Goal: Information Seeking & Learning: Learn about a topic

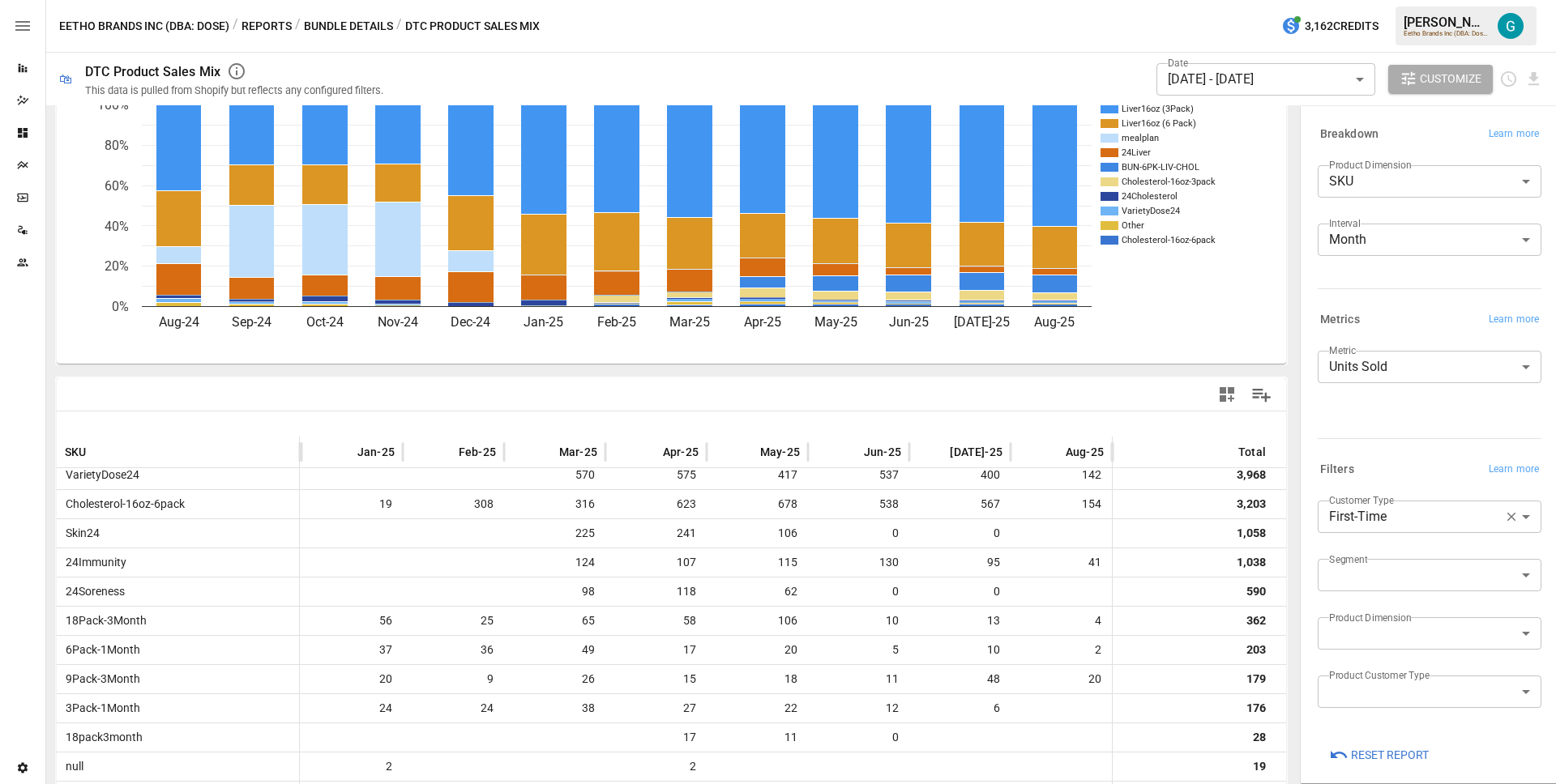
scroll to position [225, 517]
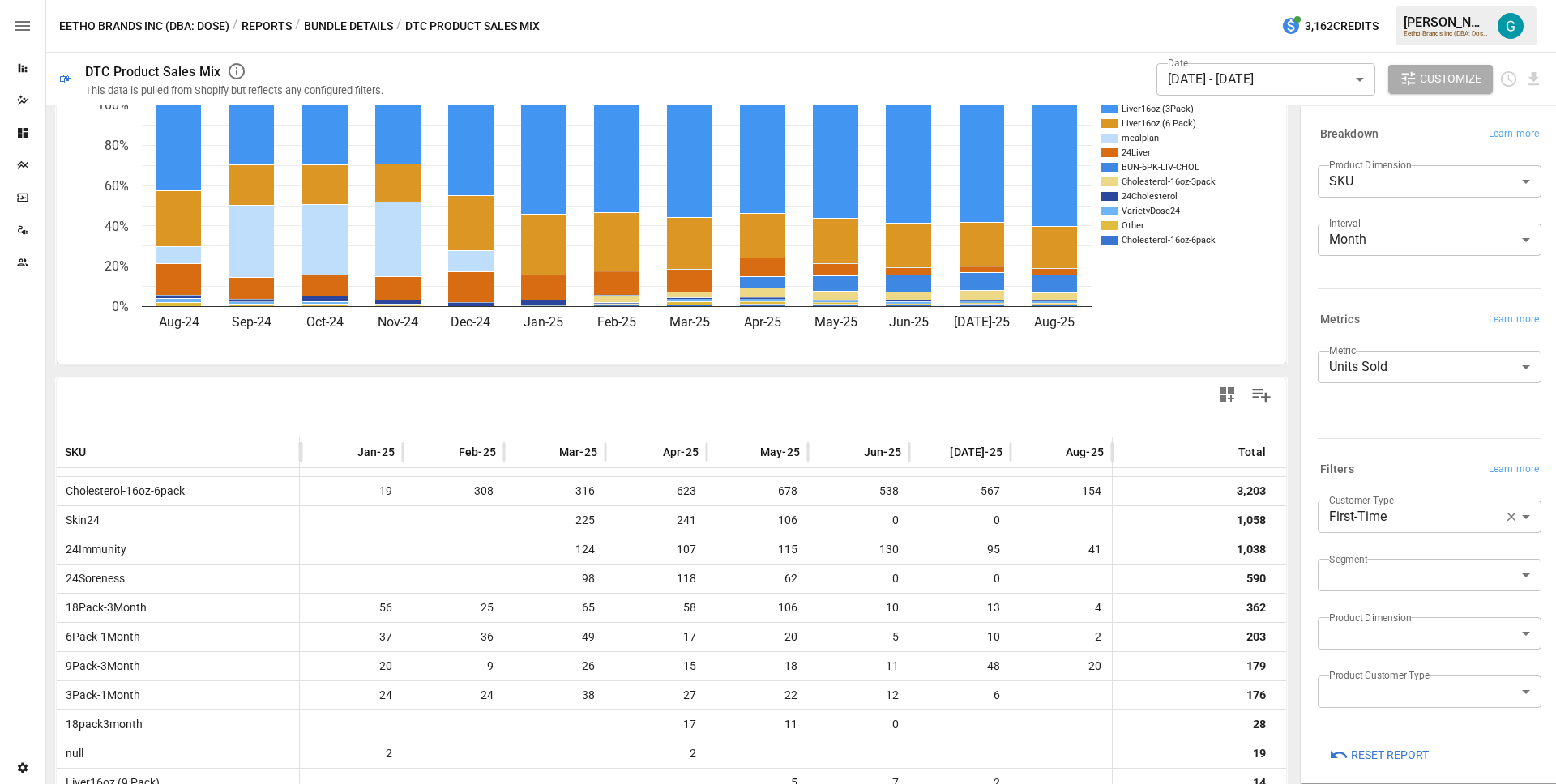
click at [1398, 0] on body "Reports Dazzler Studio Dashboards Plans SmartModel ™ Data Sources Team Settings…" at bounding box center [778, 0] width 1556 height 0
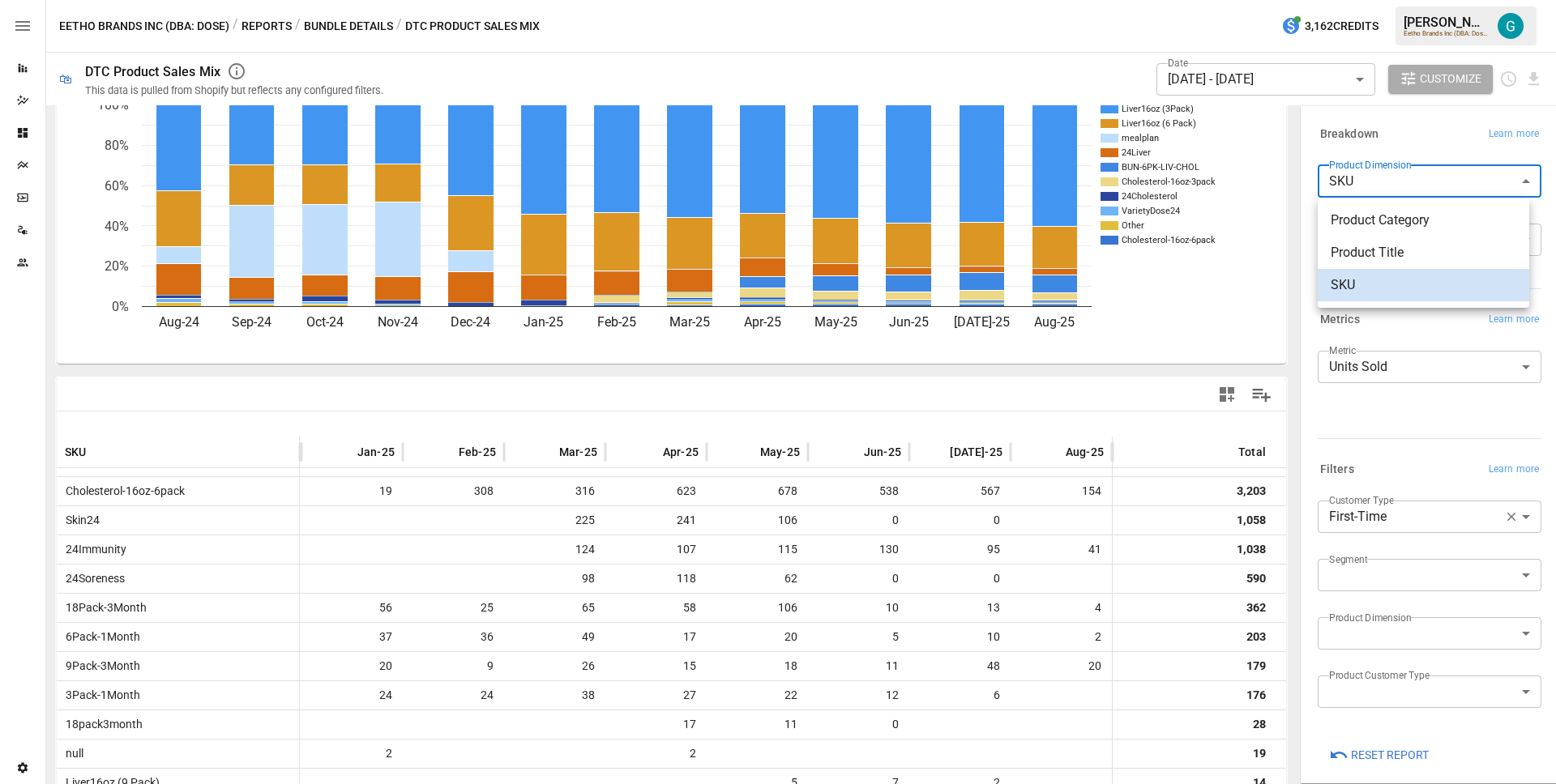
click at [1372, 253] on span "Product Title" at bounding box center [1423, 253] width 185 height 19
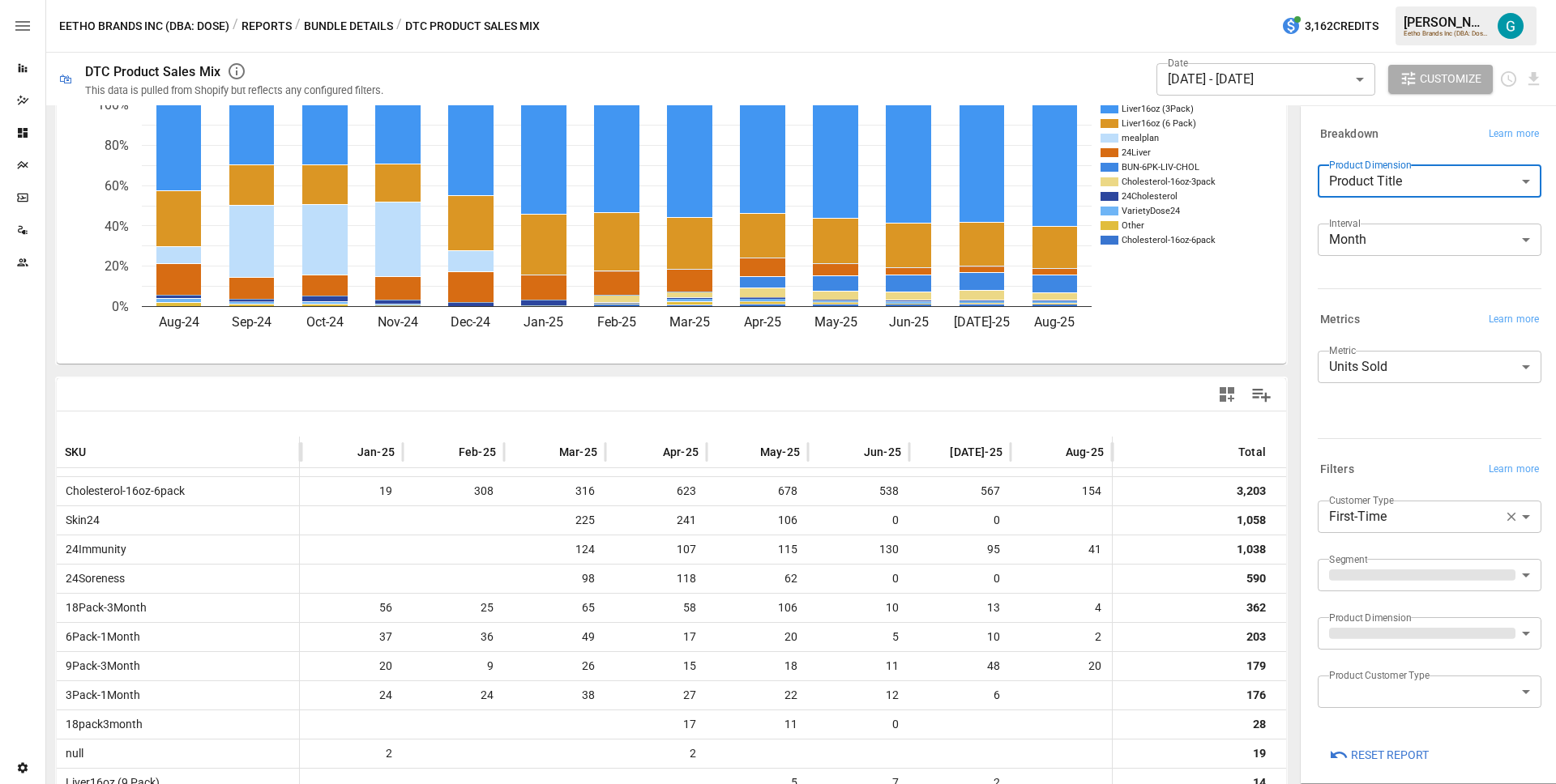
click at [1407, 141] on div "Breakdown Learn more" at bounding box center [1429, 134] width 223 height 23
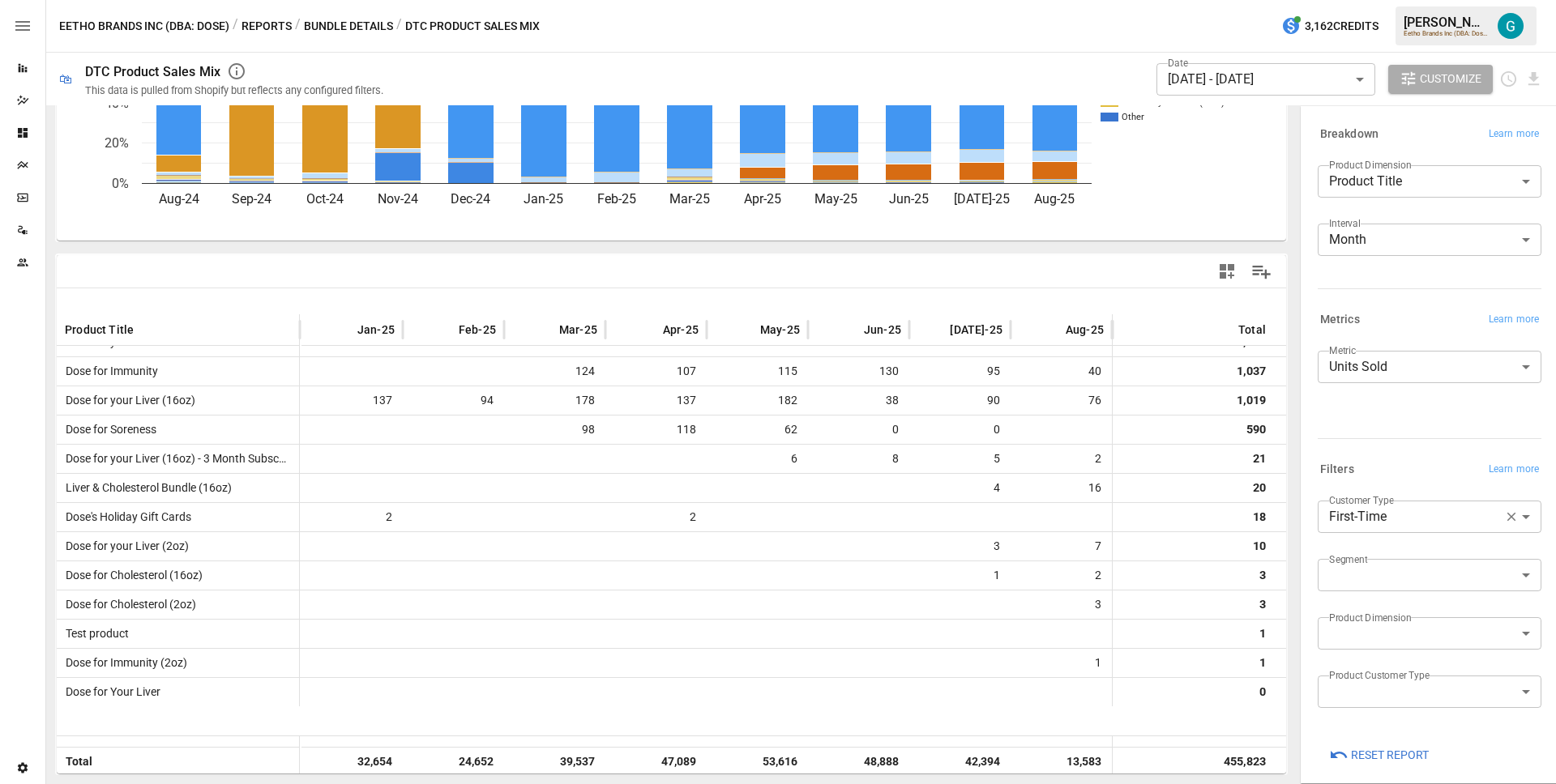
scroll to position [0, 517]
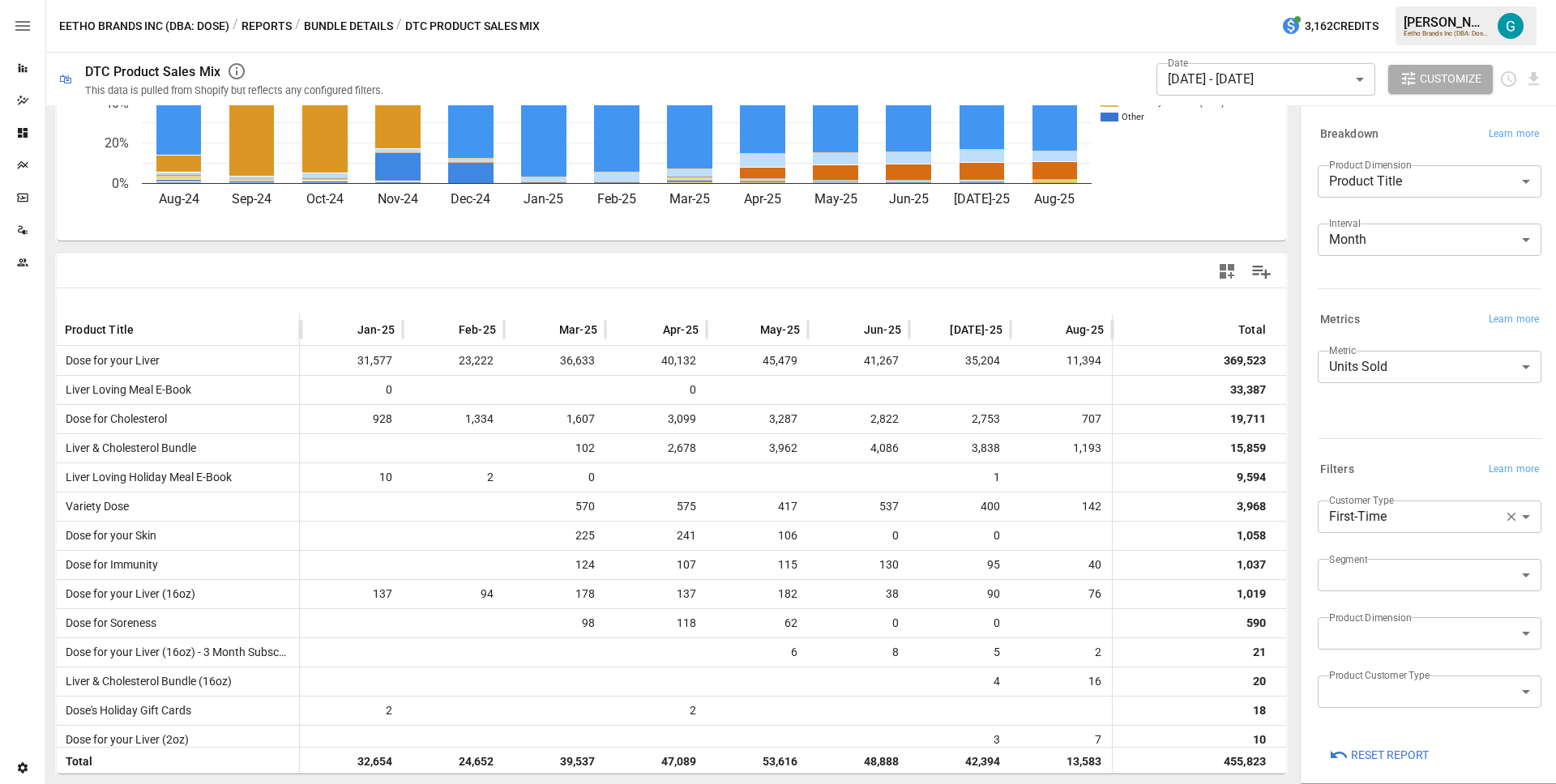
click at [1173, 242] on div "For visual display, only the top 9 products based on the Metric selected are ou…" at bounding box center [670, 78] width 1232 height 327
click at [1503, 0] on body "Reports Dazzler Studio Dashboards Plans SmartModel ™ Data Sources Team Settings…" at bounding box center [778, 0] width 1556 height 0
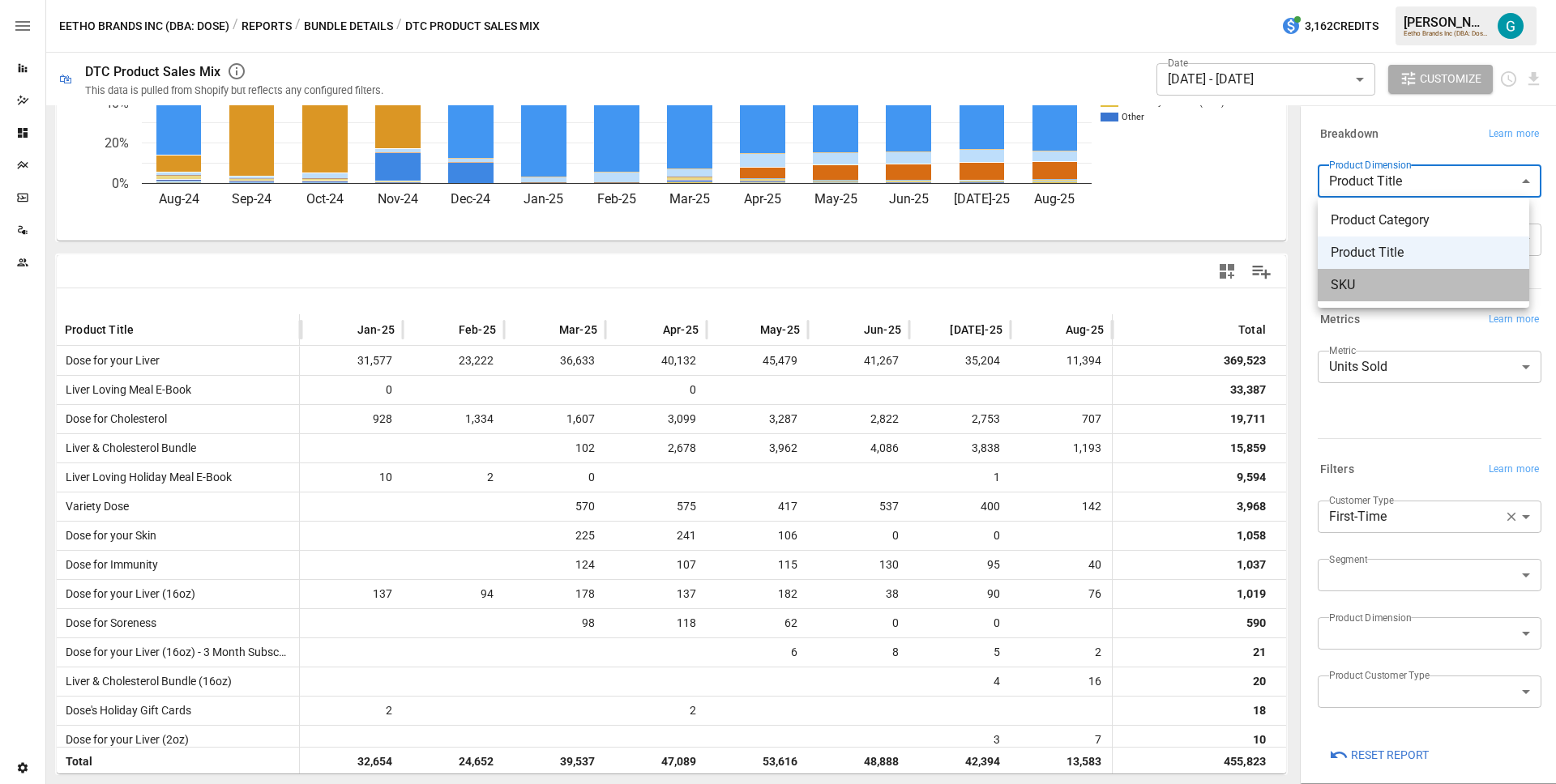
click at [1419, 273] on li "SKU" at bounding box center [1424, 285] width 212 height 33
type input "***"
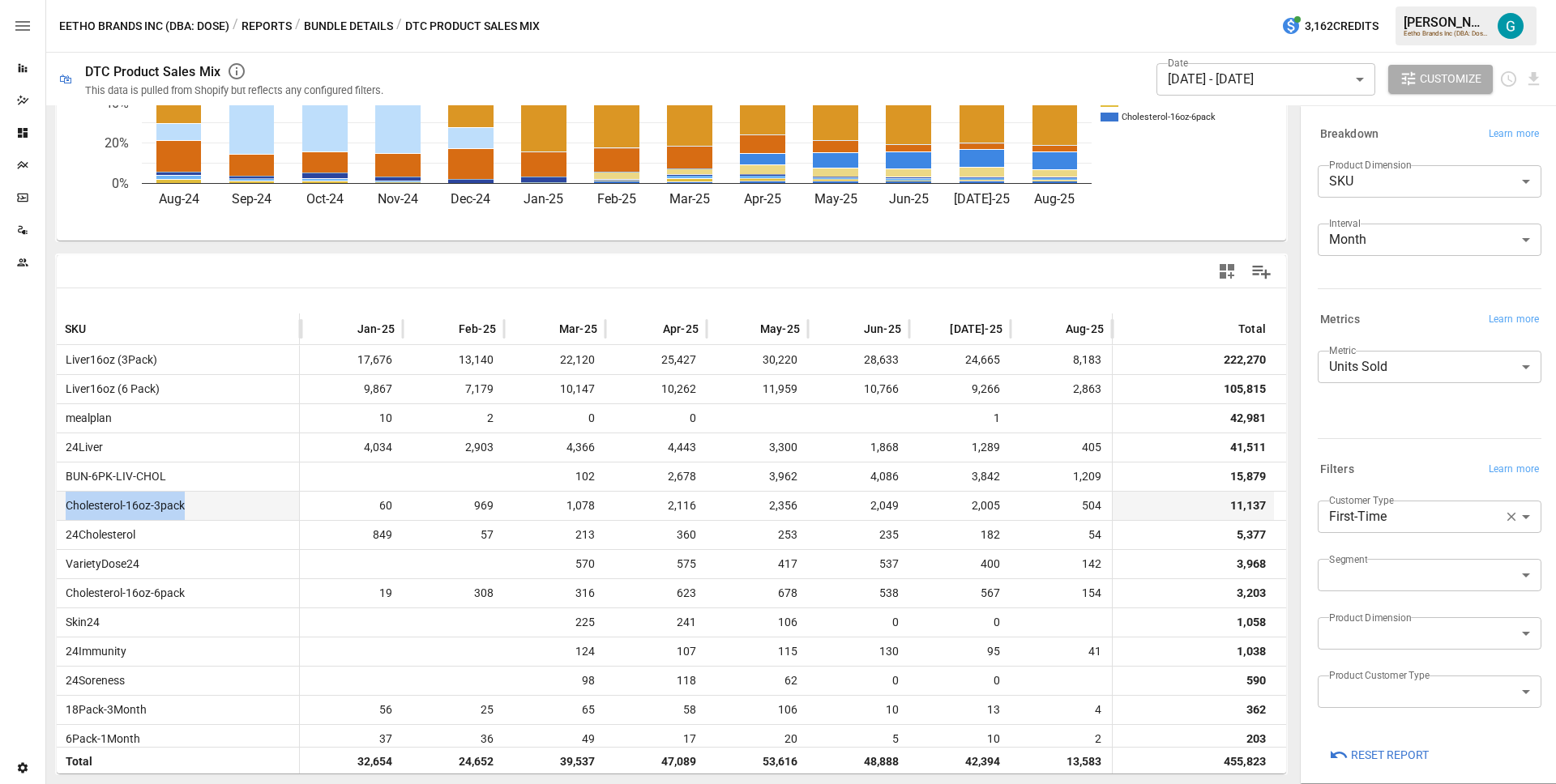
drag, startPoint x: 213, startPoint y: 510, endPoint x: 66, endPoint y: 508, distance: 147.0
click at [66, 508] on div "Cholesterol-16oz-3pack" at bounding box center [178, 505] width 244 height 29
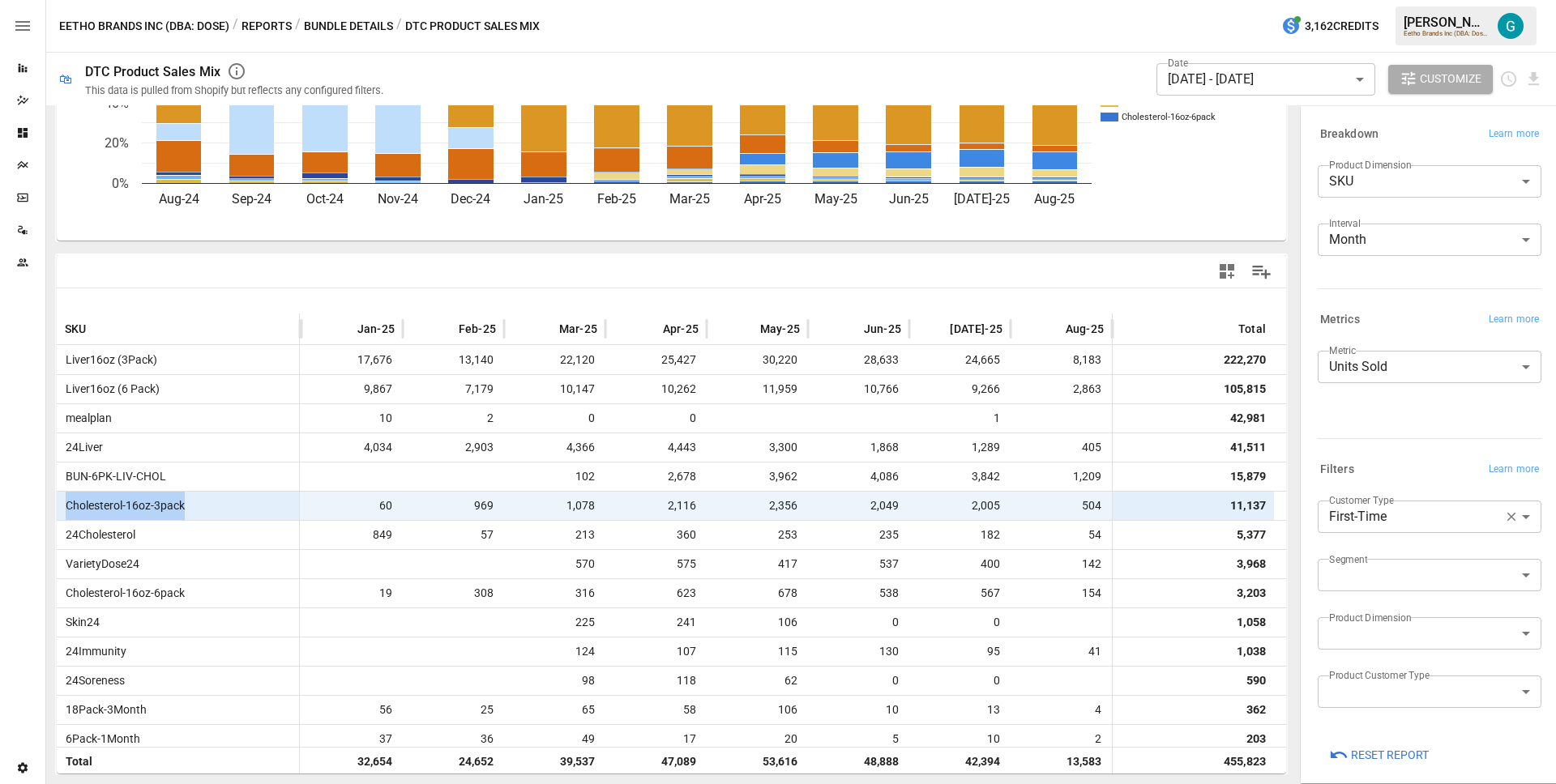
copy span "Cholesterol-16oz-3pack"
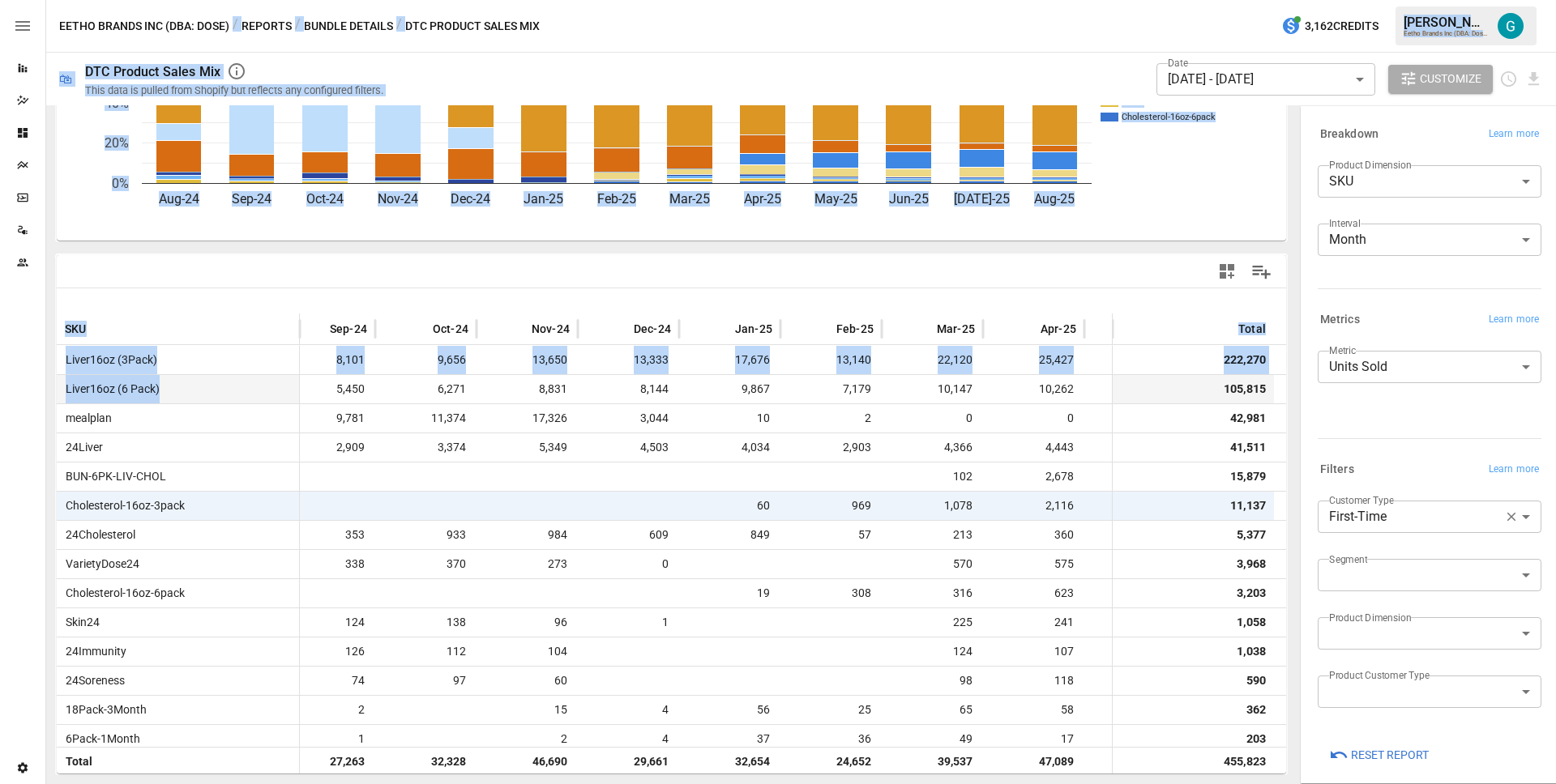
scroll to position [0, 21]
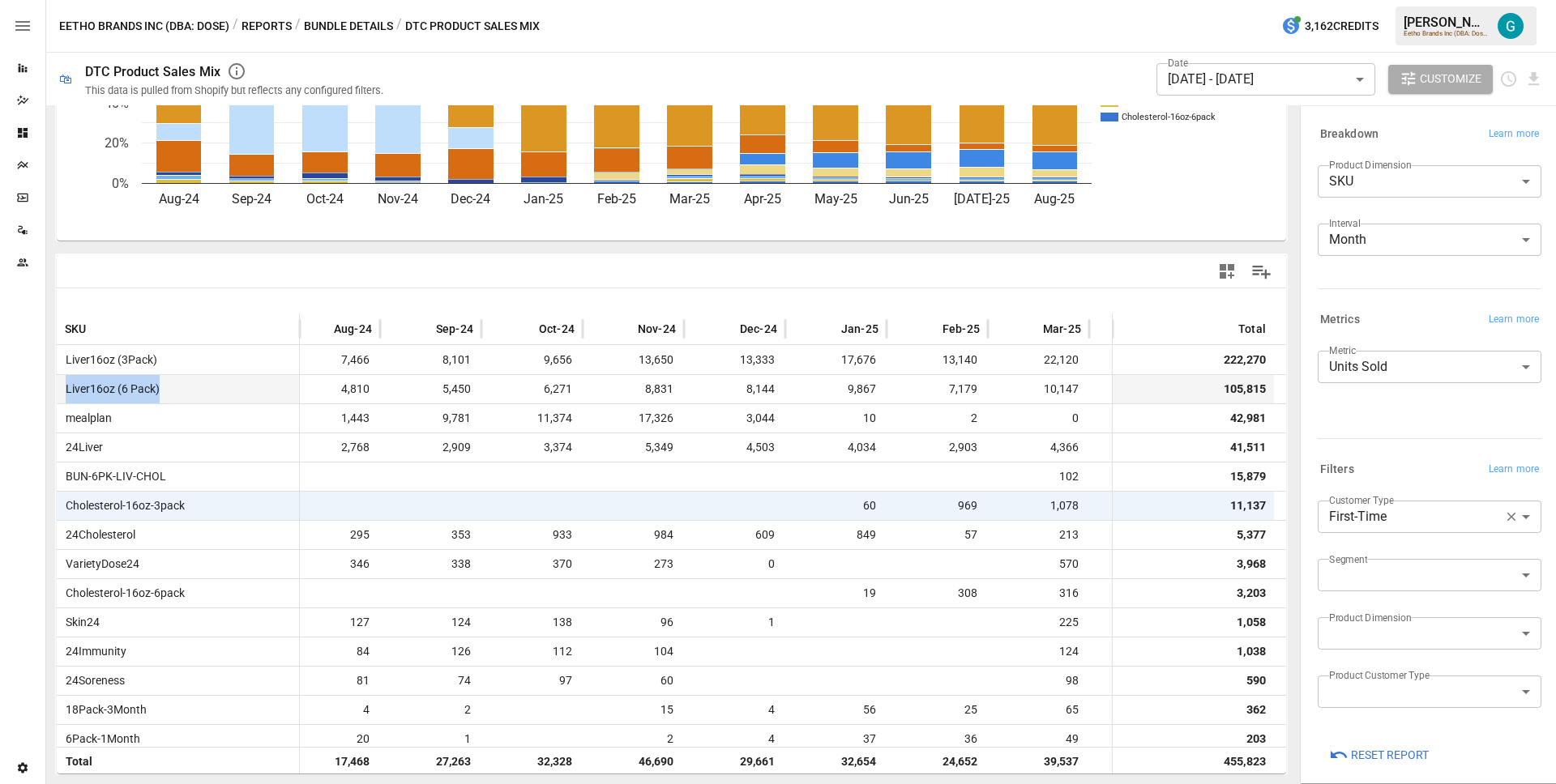
drag, startPoint x: 178, startPoint y: 388, endPoint x: 67, endPoint y: 393, distance: 111.1
click at [67, 393] on div "Liver16oz (6 Pack)" at bounding box center [178, 388] width 244 height 29
copy span "Liver16oz (6 Pack)"
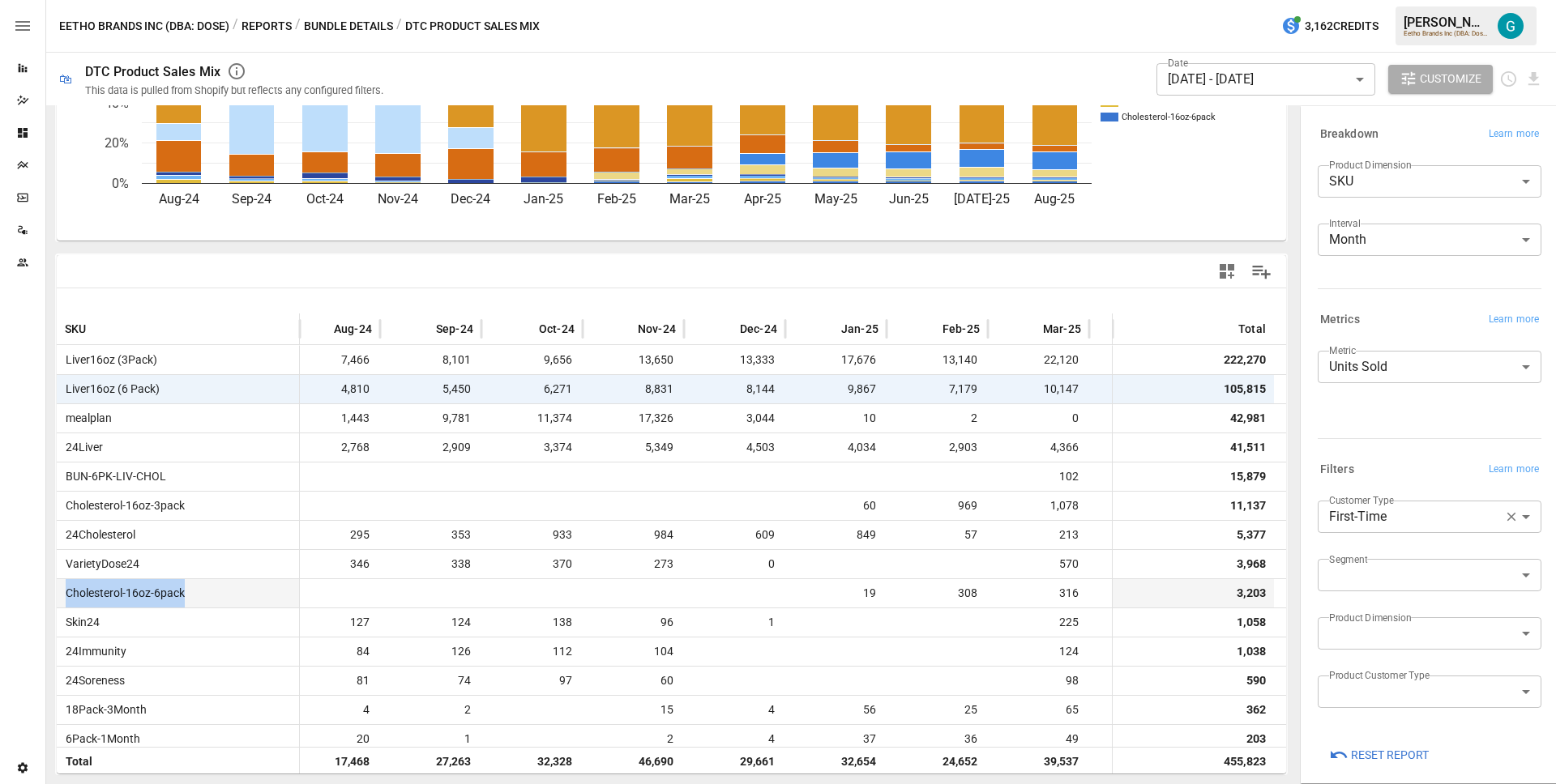
drag, startPoint x: 197, startPoint y: 593, endPoint x: 67, endPoint y: 599, distance: 130.1
click at [67, 599] on div "Cholesterol-16oz-6pack" at bounding box center [178, 593] width 244 height 29
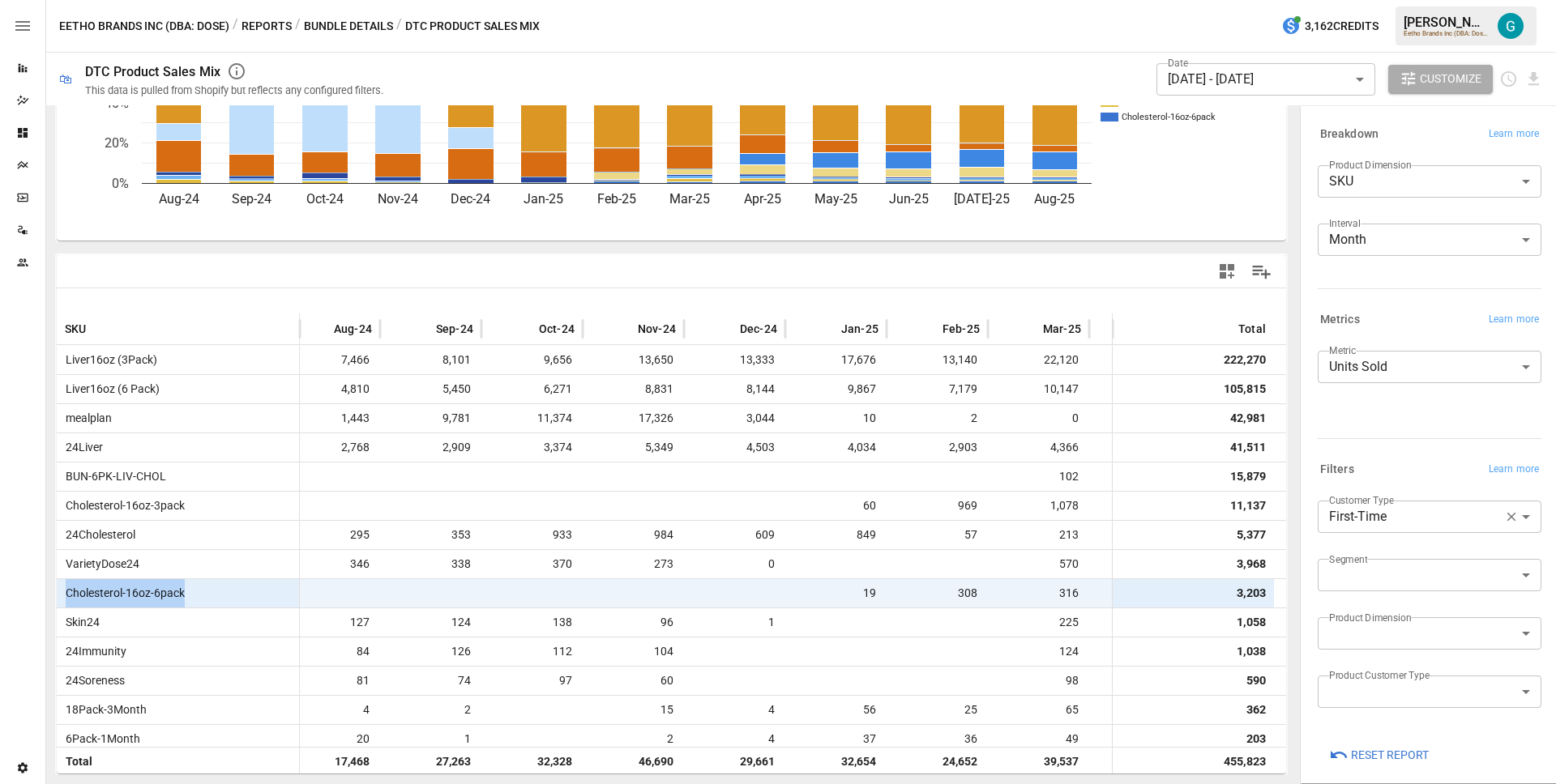
copy span "Cholesterol-16oz-6pack"
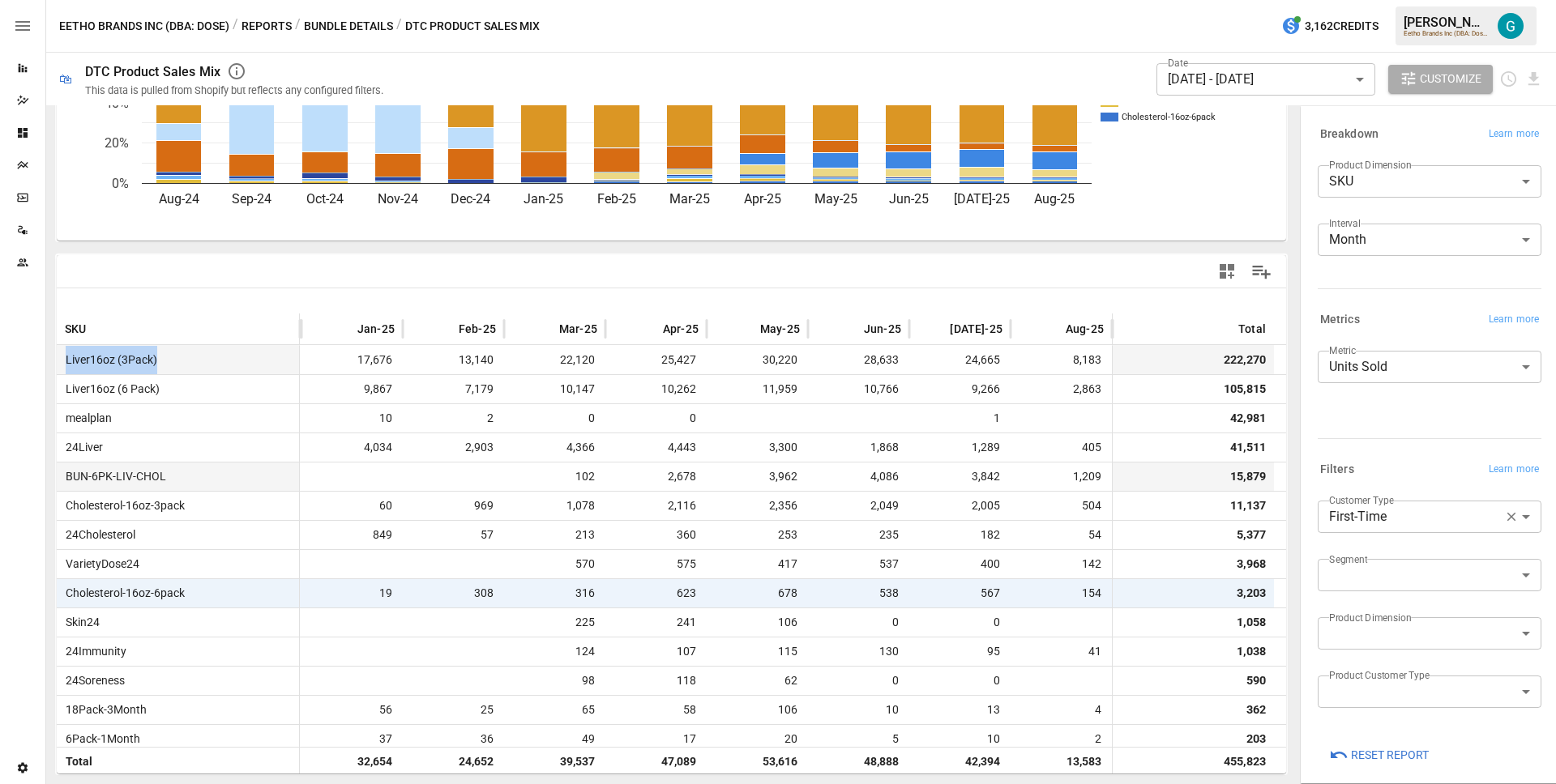
drag, startPoint x: 170, startPoint y: 359, endPoint x: 66, endPoint y: 363, distance: 104.1
click at [66, 363] on div "Liver16oz (3Pack)" at bounding box center [178, 359] width 244 height 29
copy span "Liver16oz (3Pack)"
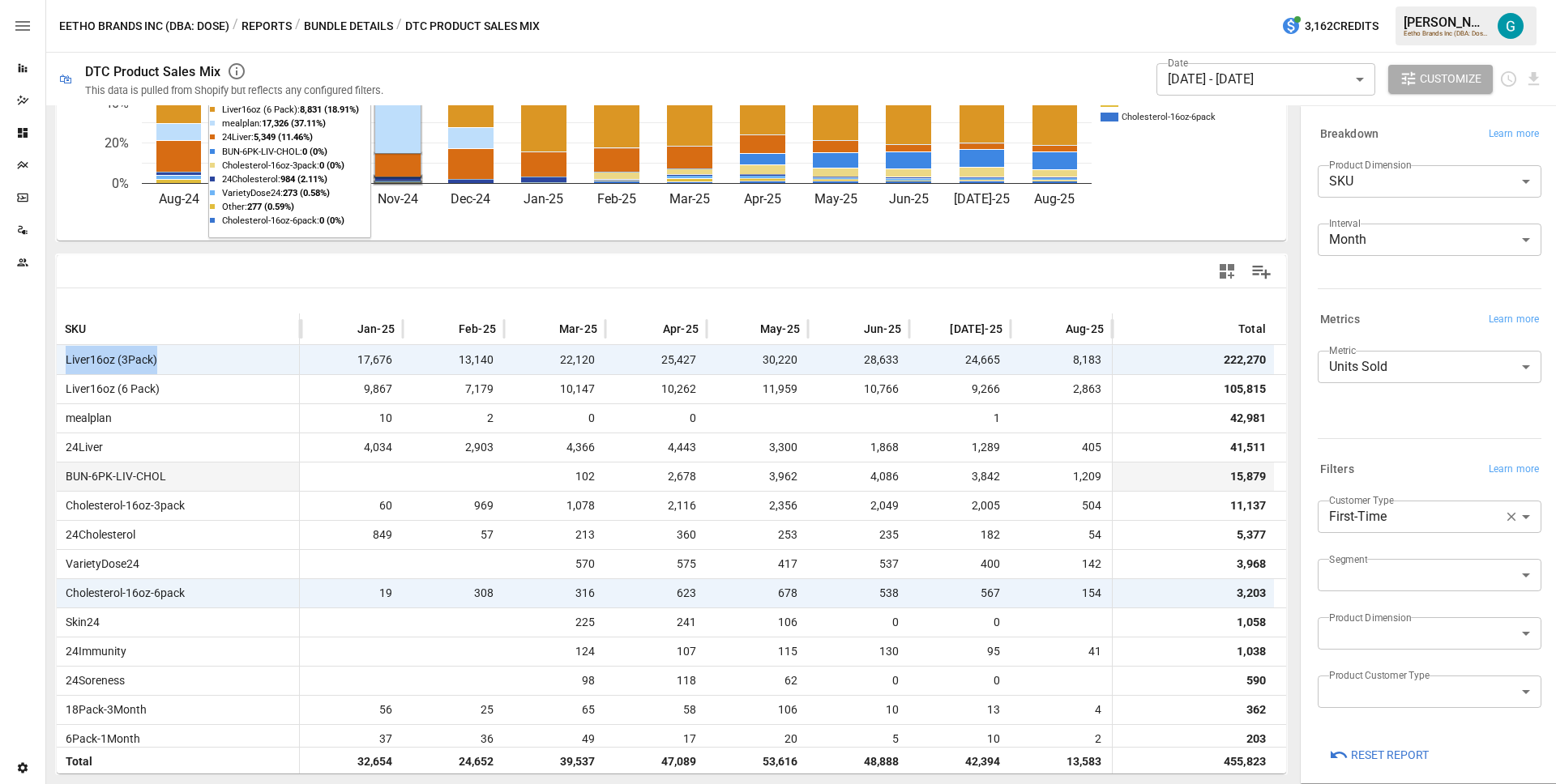
click at [265, 33] on button "Reports" at bounding box center [266, 26] width 50 height 20
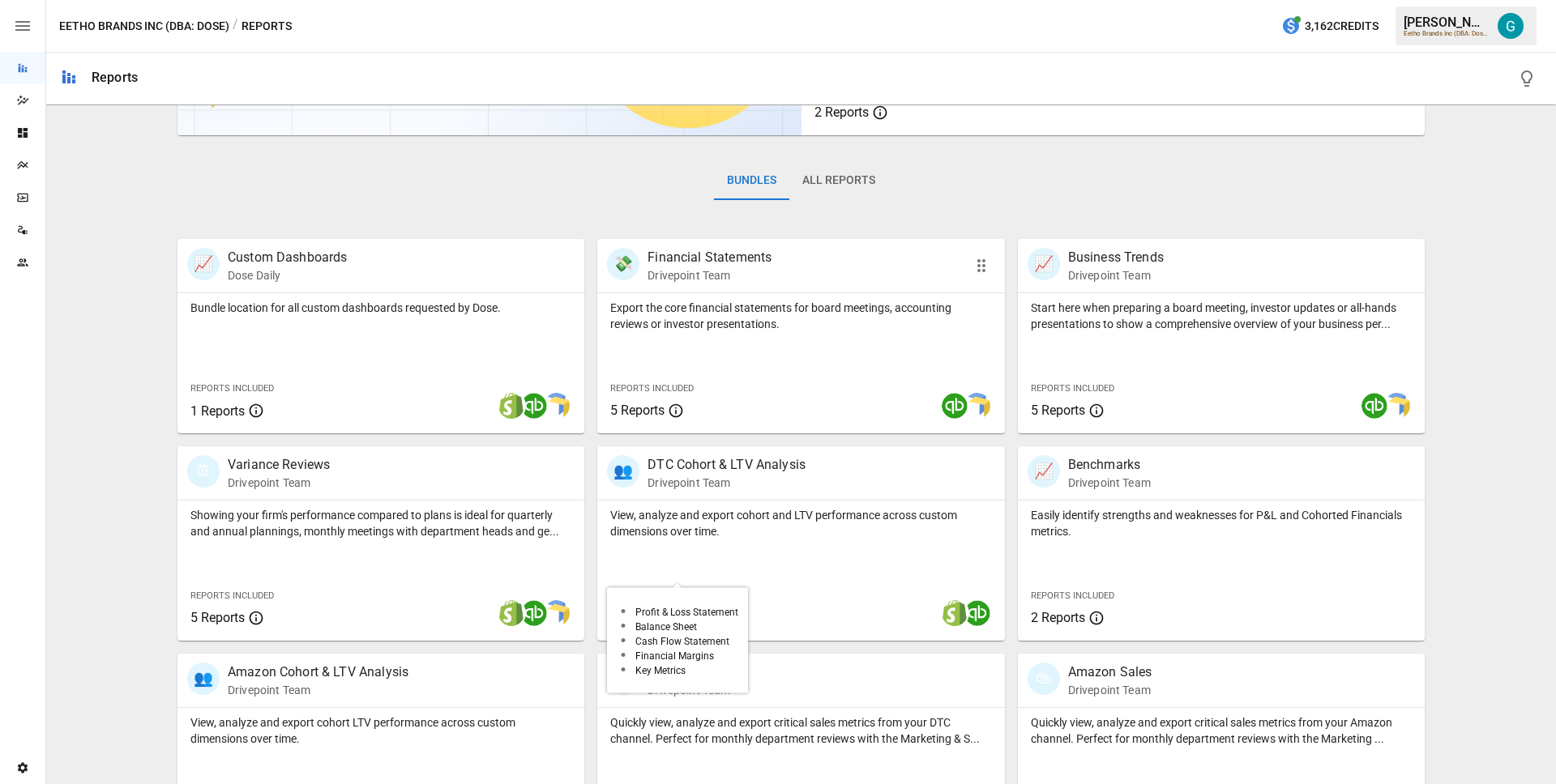
scroll to position [264, 0]
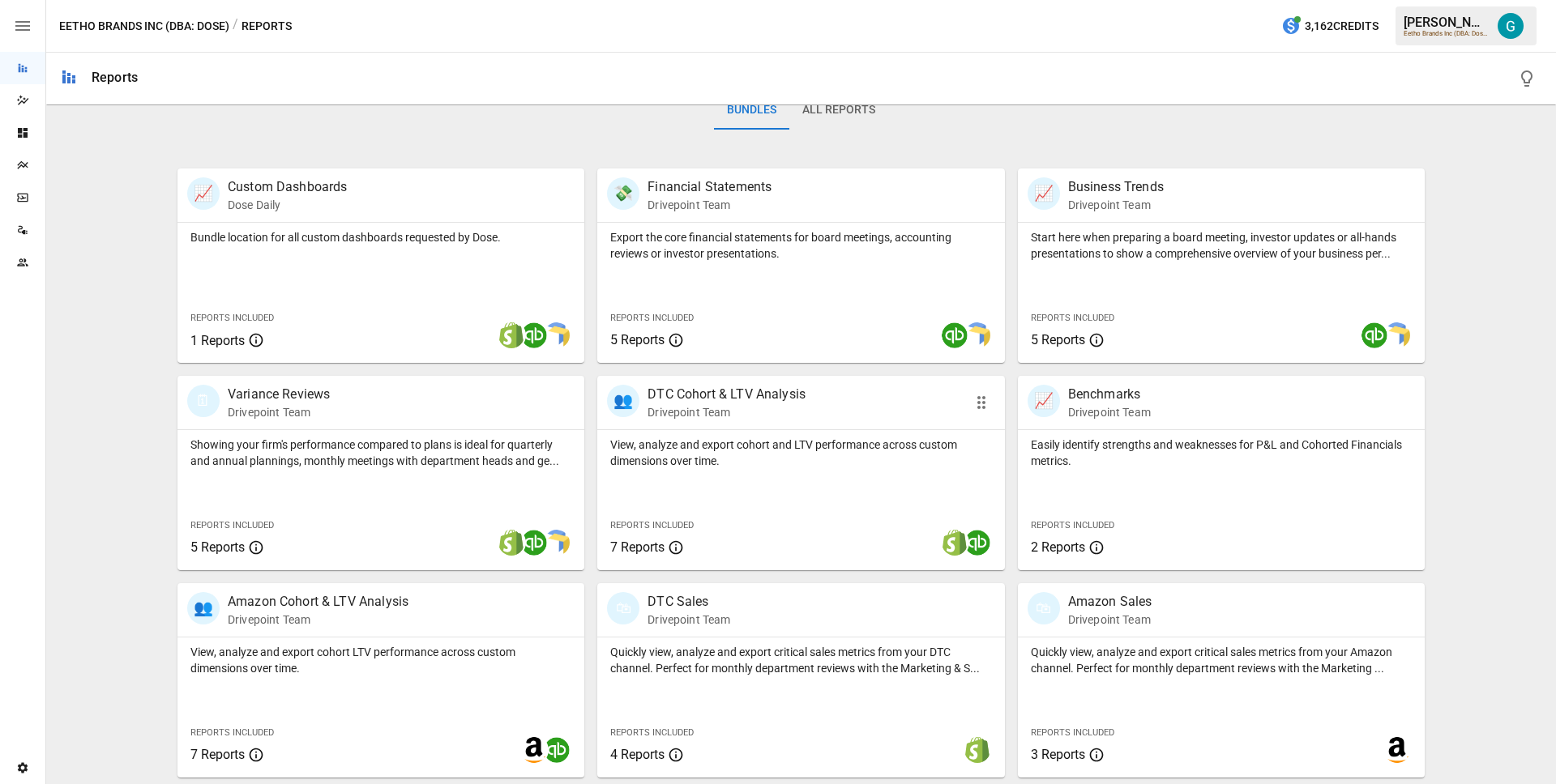
click at [696, 454] on p "View, analyze and export cohort and LTV performance across custom dimensions ov…" at bounding box center [801, 453] width 381 height 33
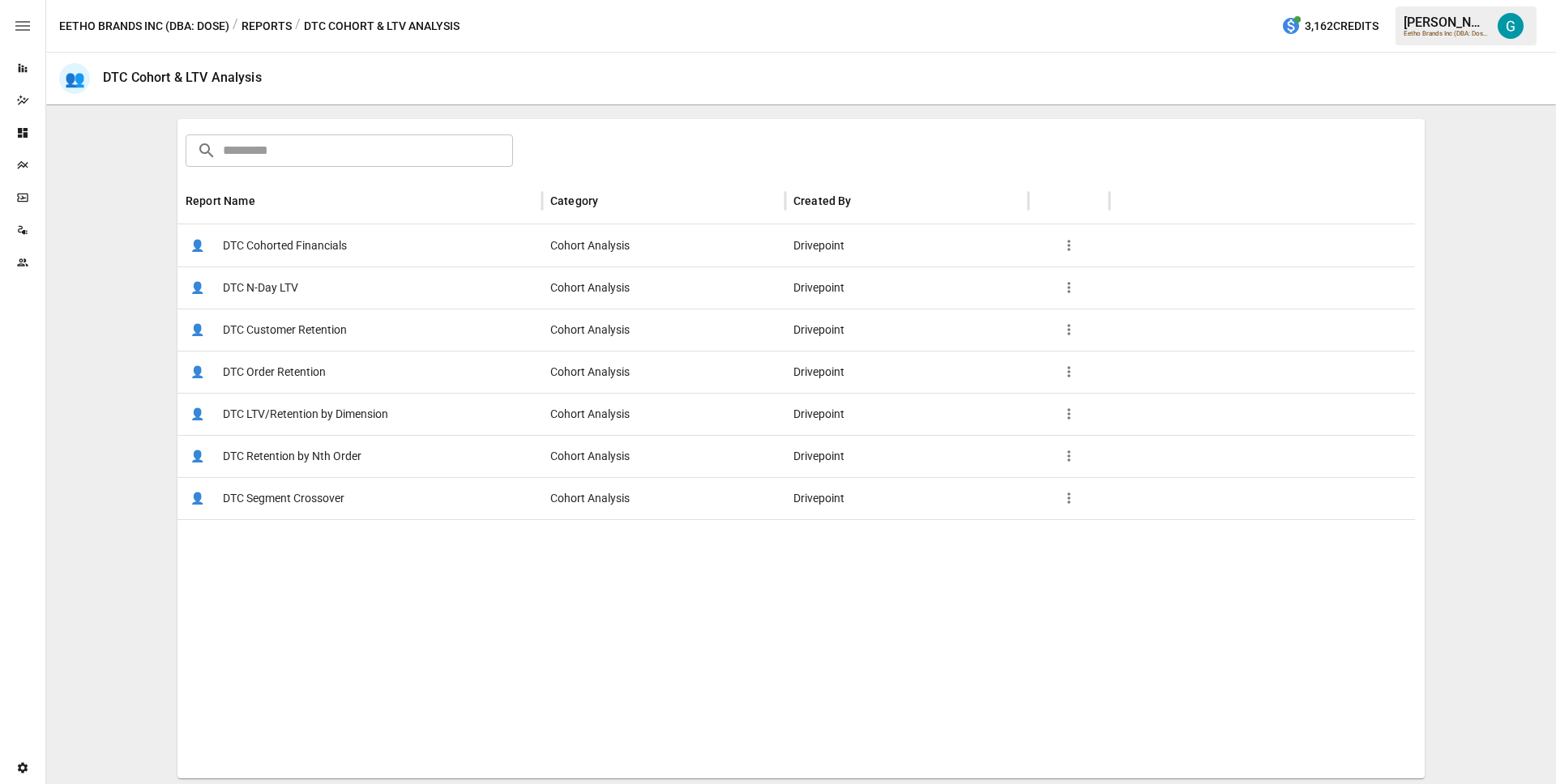
scroll to position [232, 0]
click at [287, 328] on span "DTC Customer Retention" at bounding box center [285, 328] width 124 height 41
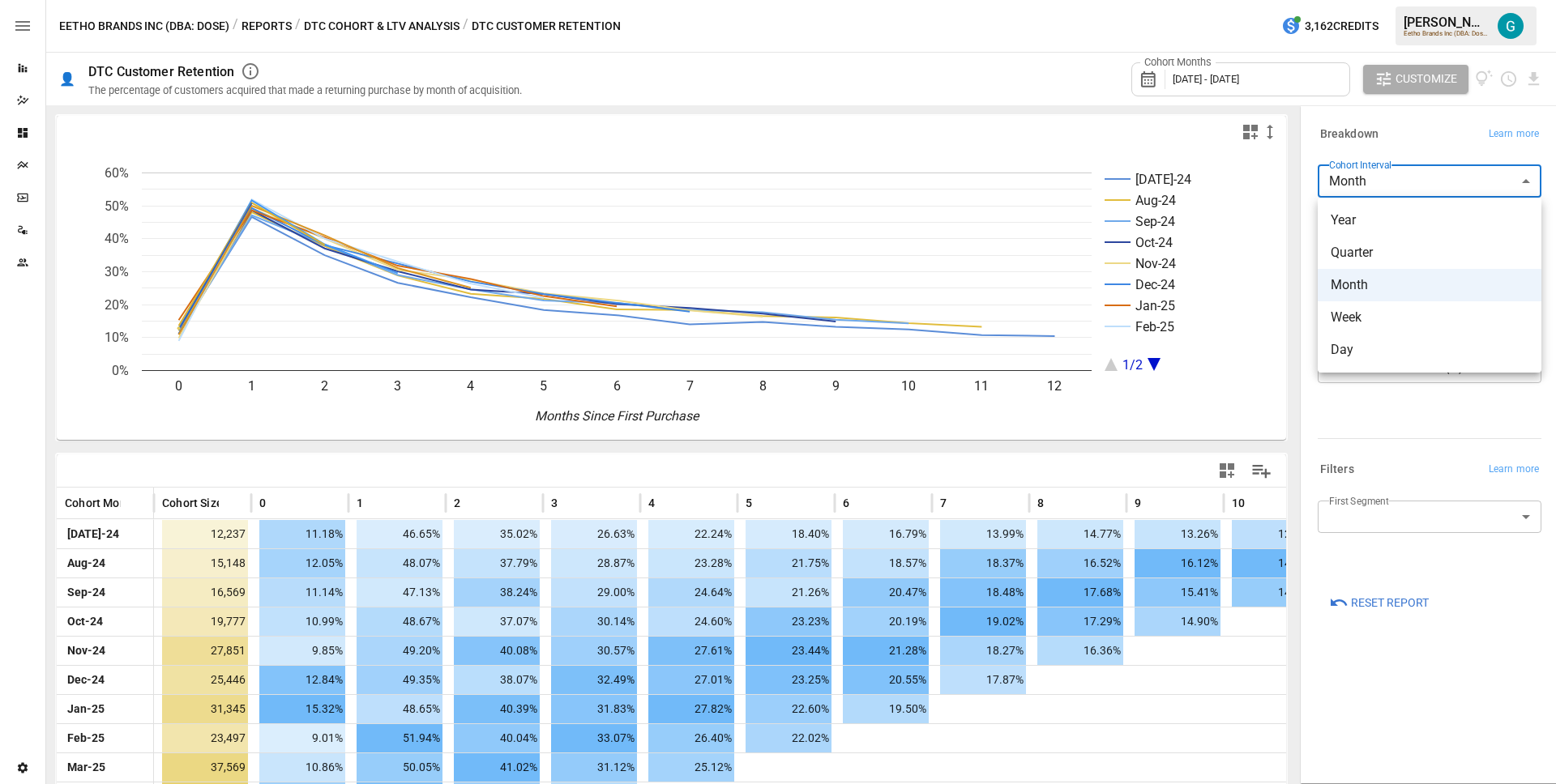
click at [1357, 0] on body "Reports Dazzler Studio Dashboards Plans SmartModel ™ Data Sources Team Settings…" at bounding box center [778, 0] width 1556 height 0
click at [1354, 219] on span "Year" at bounding box center [1429, 220] width 198 height 19
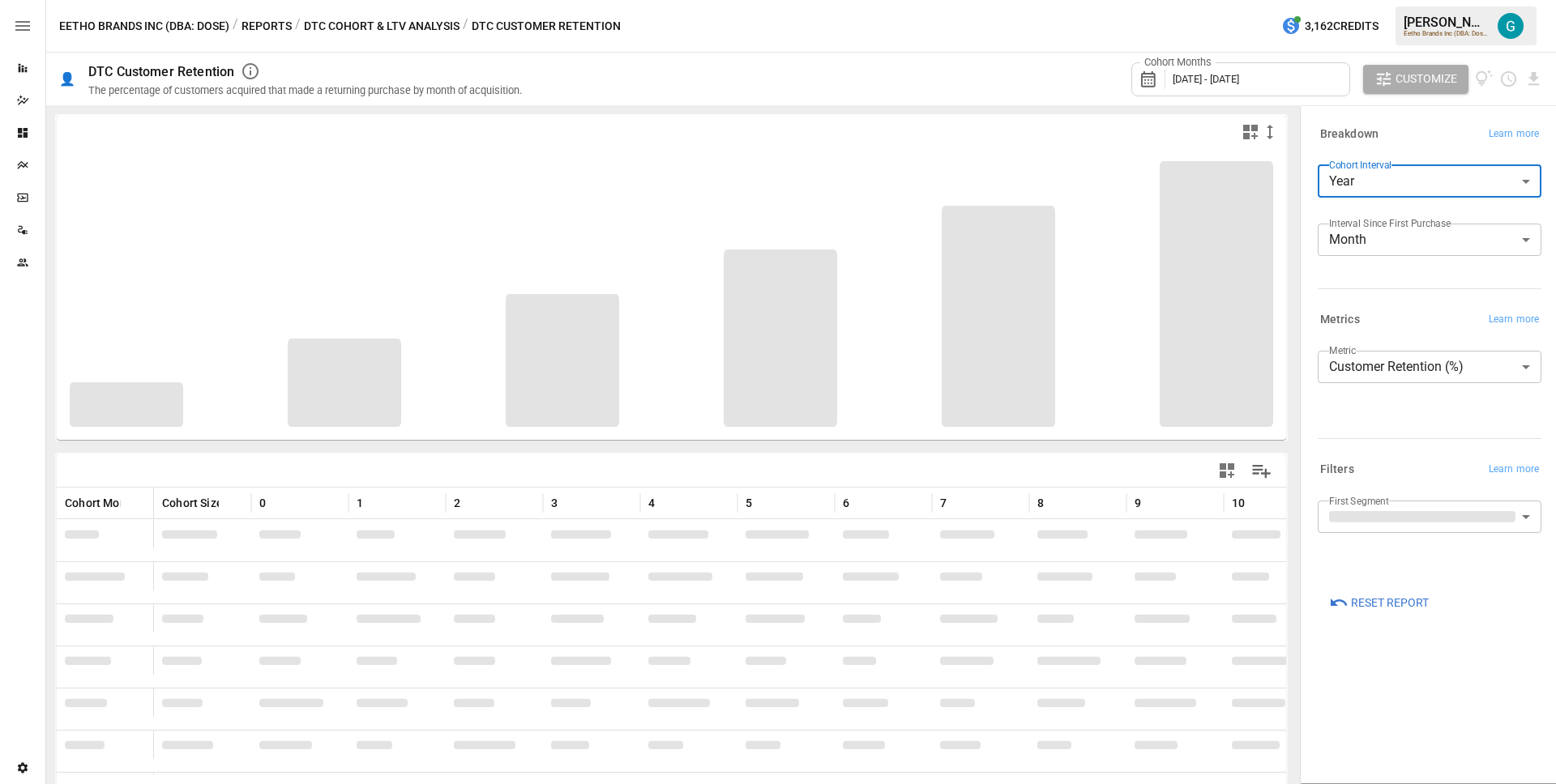
click at [1354, 208] on div "Cohort Interval Year **** ​" at bounding box center [1429, 188] width 223 height 46
click at [1376, 0] on body "Reports Dazzler Studio Dashboards Plans SmartModel ™ Data Sources Team Settings…" at bounding box center [778, 0] width 1556 height 0
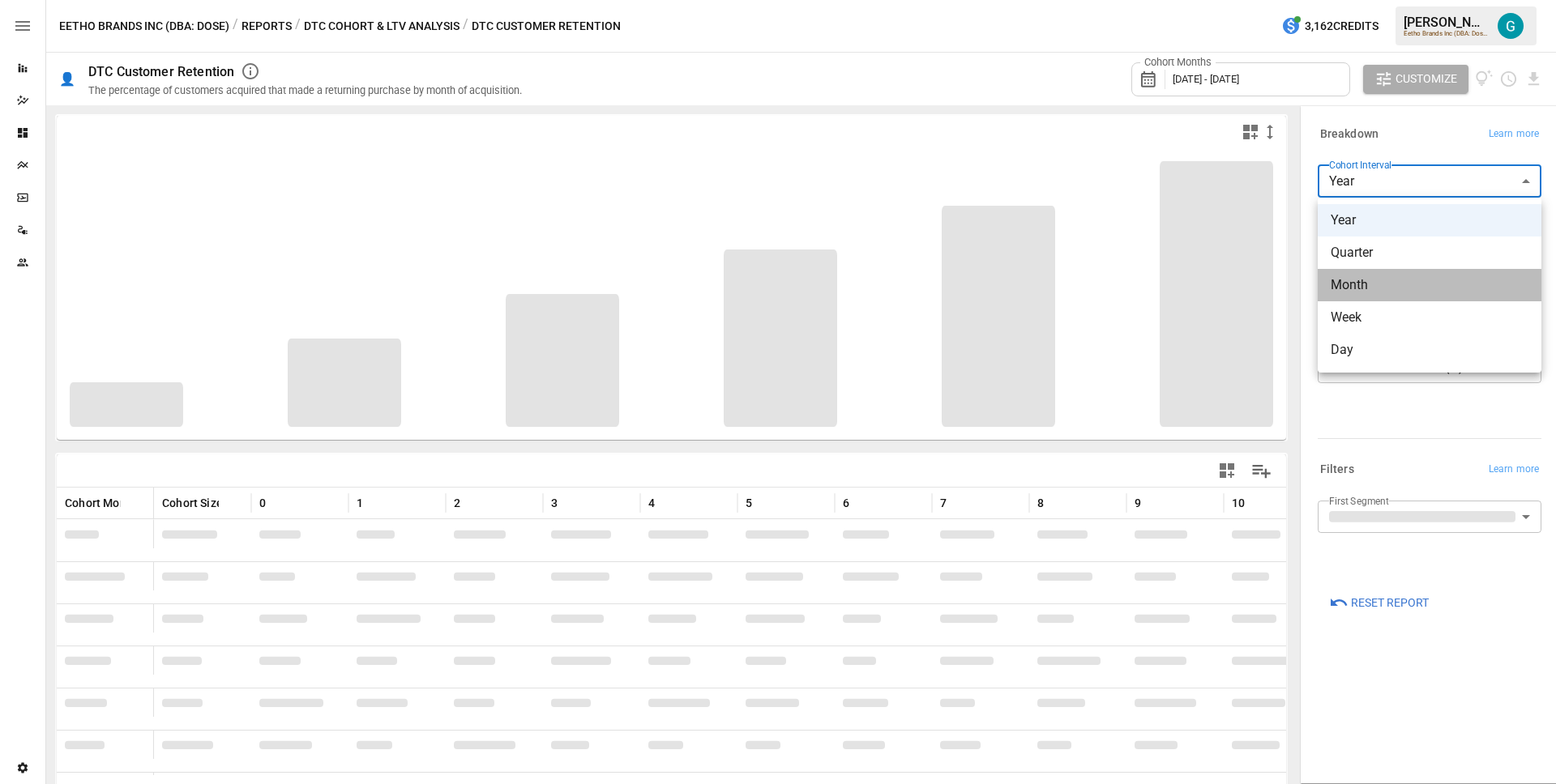
click at [1386, 283] on span "Month" at bounding box center [1429, 284] width 198 height 19
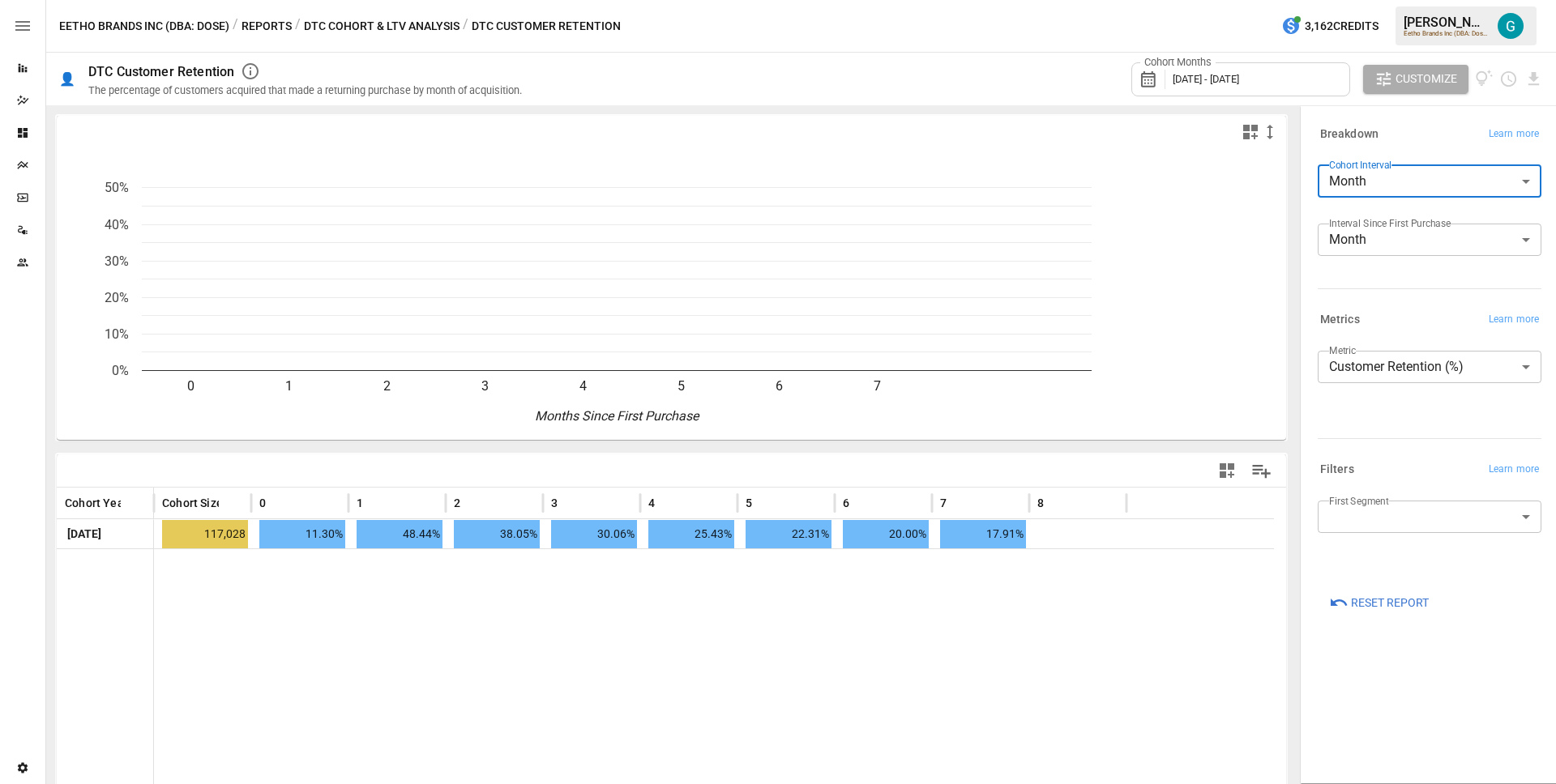
click at [1410, 139] on div "Breakdown Learn more" at bounding box center [1429, 134] width 223 height 23
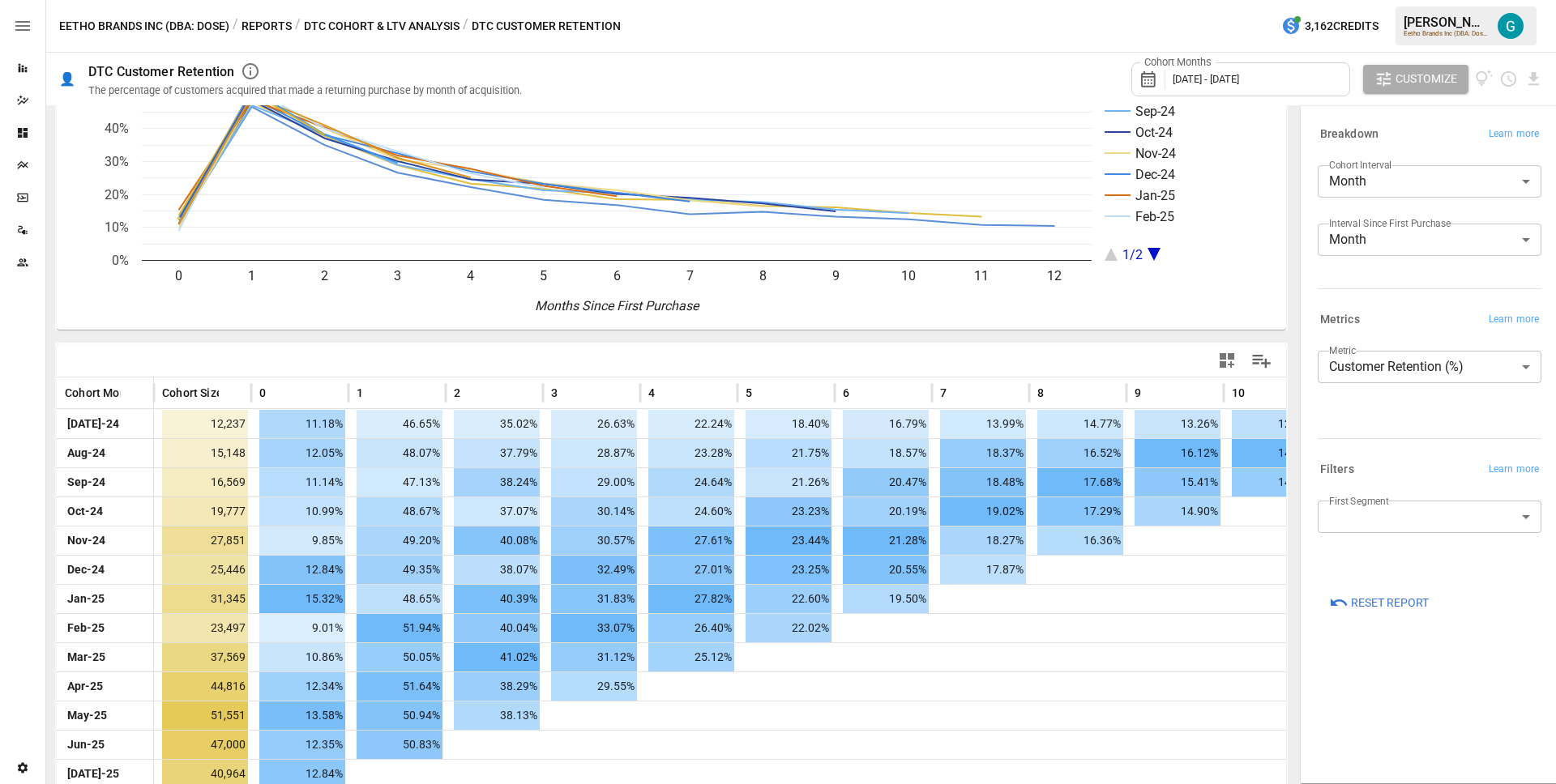
scroll to position [137, 0]
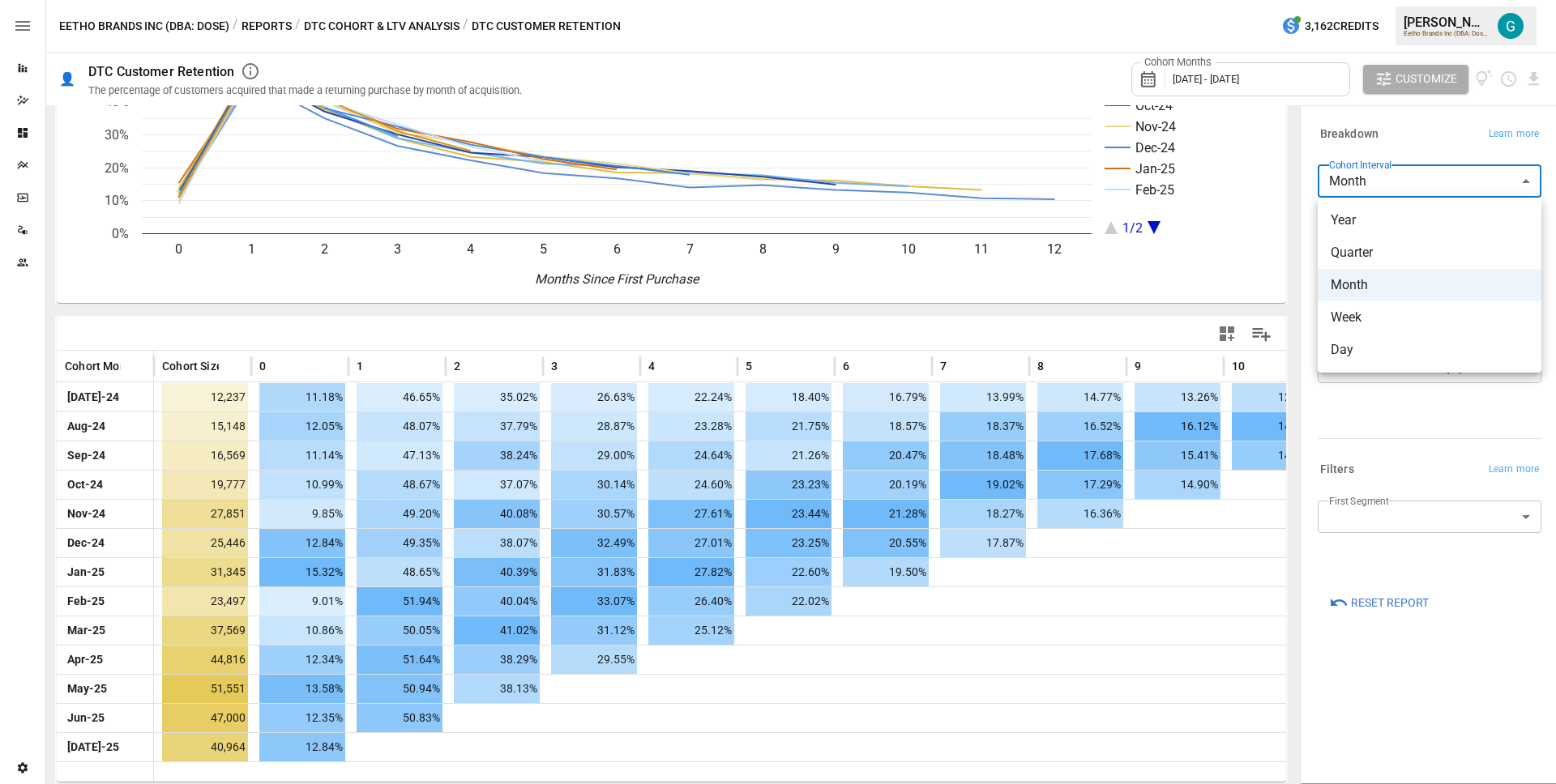
click at [1406, 0] on body "Reports Dazzler Studio Dashboards Plans SmartModel ™ Data Sources Team Settings…" at bounding box center [778, 0] width 1556 height 0
click at [1397, 258] on span "Quarter" at bounding box center [1429, 253] width 198 height 19
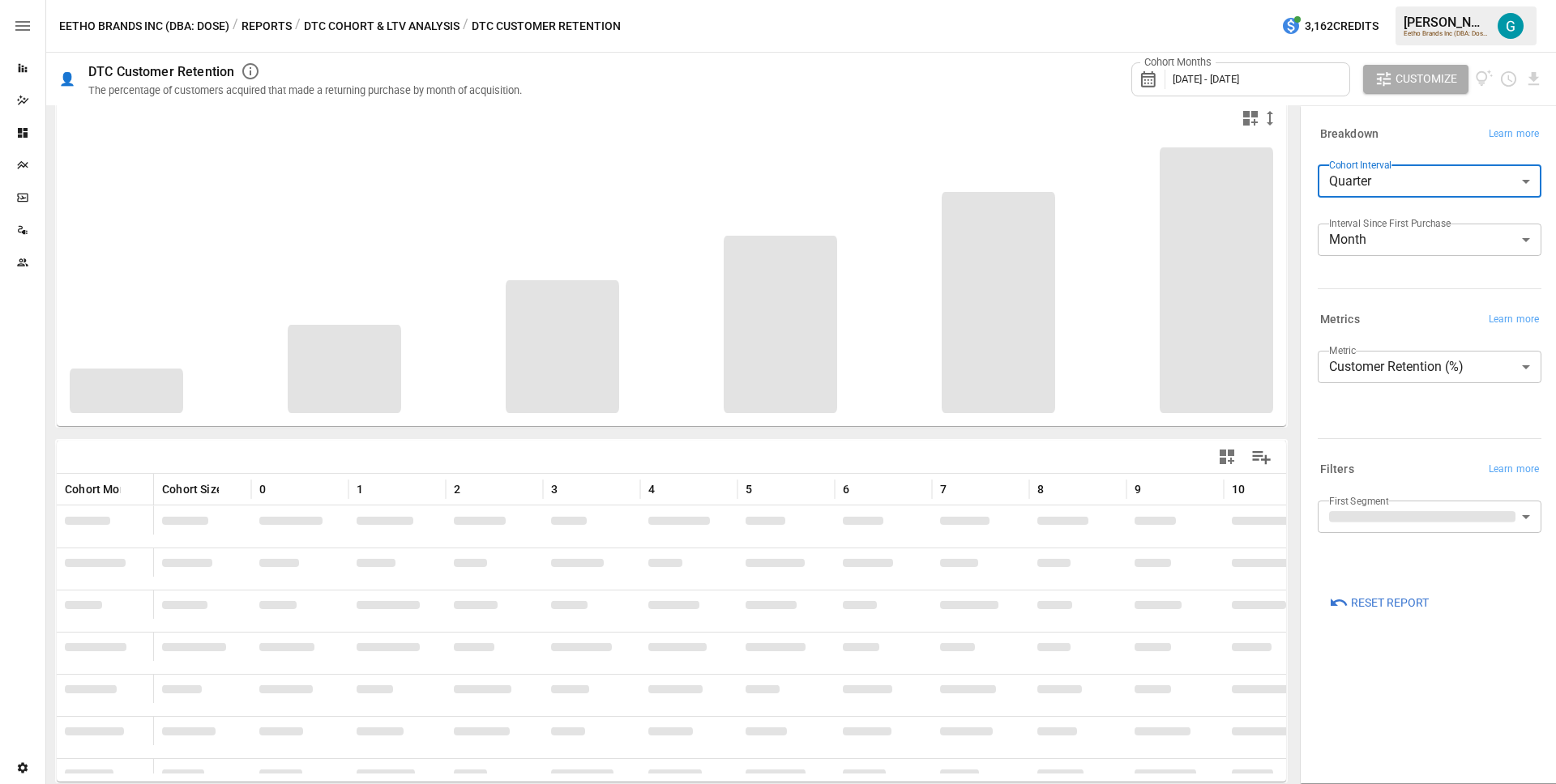
scroll to position [14, 0]
click at [1366, 212] on div "Cohort Interval Quarter ******* ​ Interval Since First Purchase Month ***** ​" at bounding box center [1429, 217] width 223 height 104
click at [1419, 0] on body "Reports Dazzler Studio Dashboards Plans SmartModel ™ Data Sources Team Settings…" at bounding box center [778, 0] width 1556 height 0
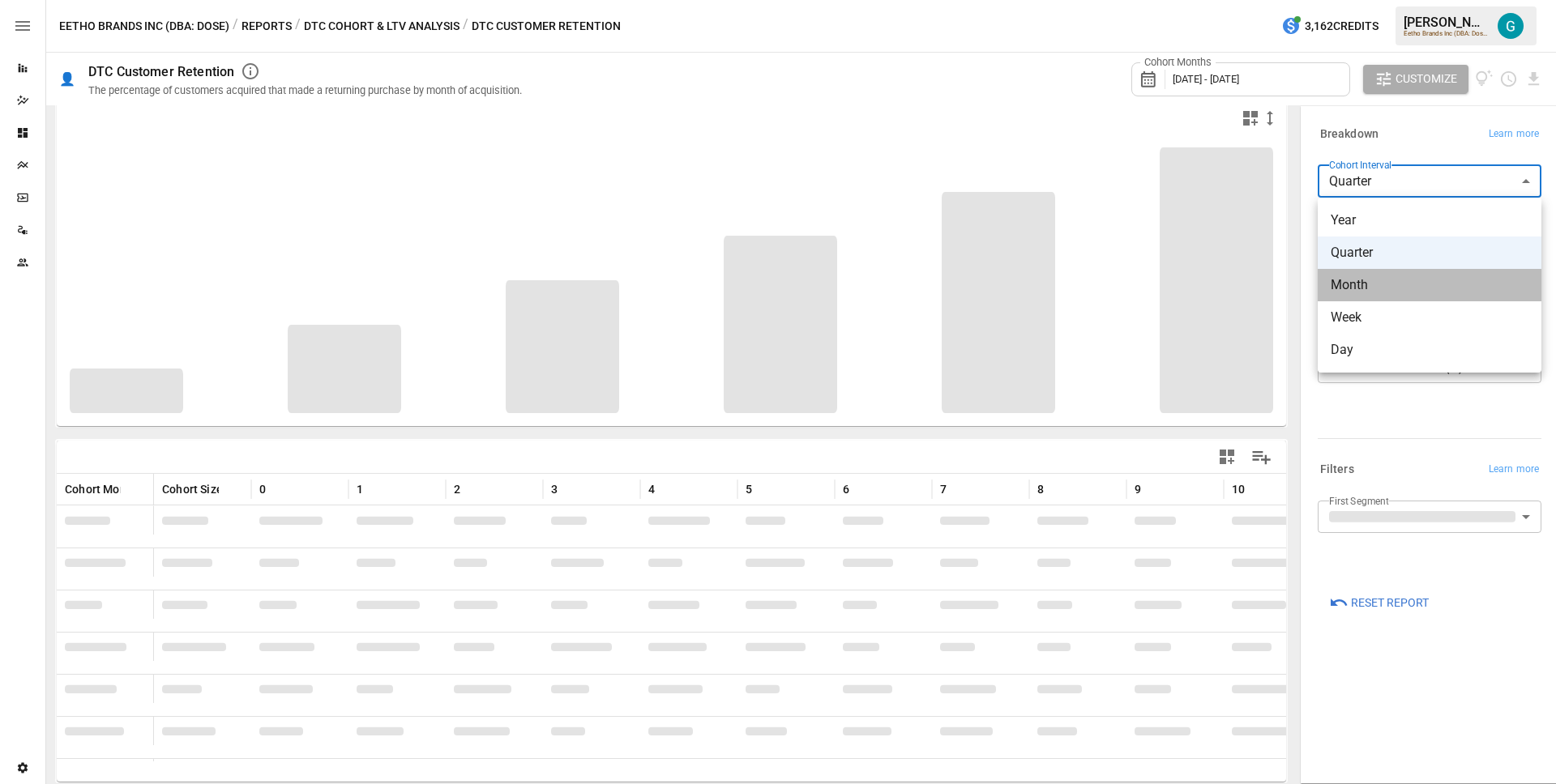
click at [1369, 276] on span "Month" at bounding box center [1429, 284] width 198 height 19
type input "*****"
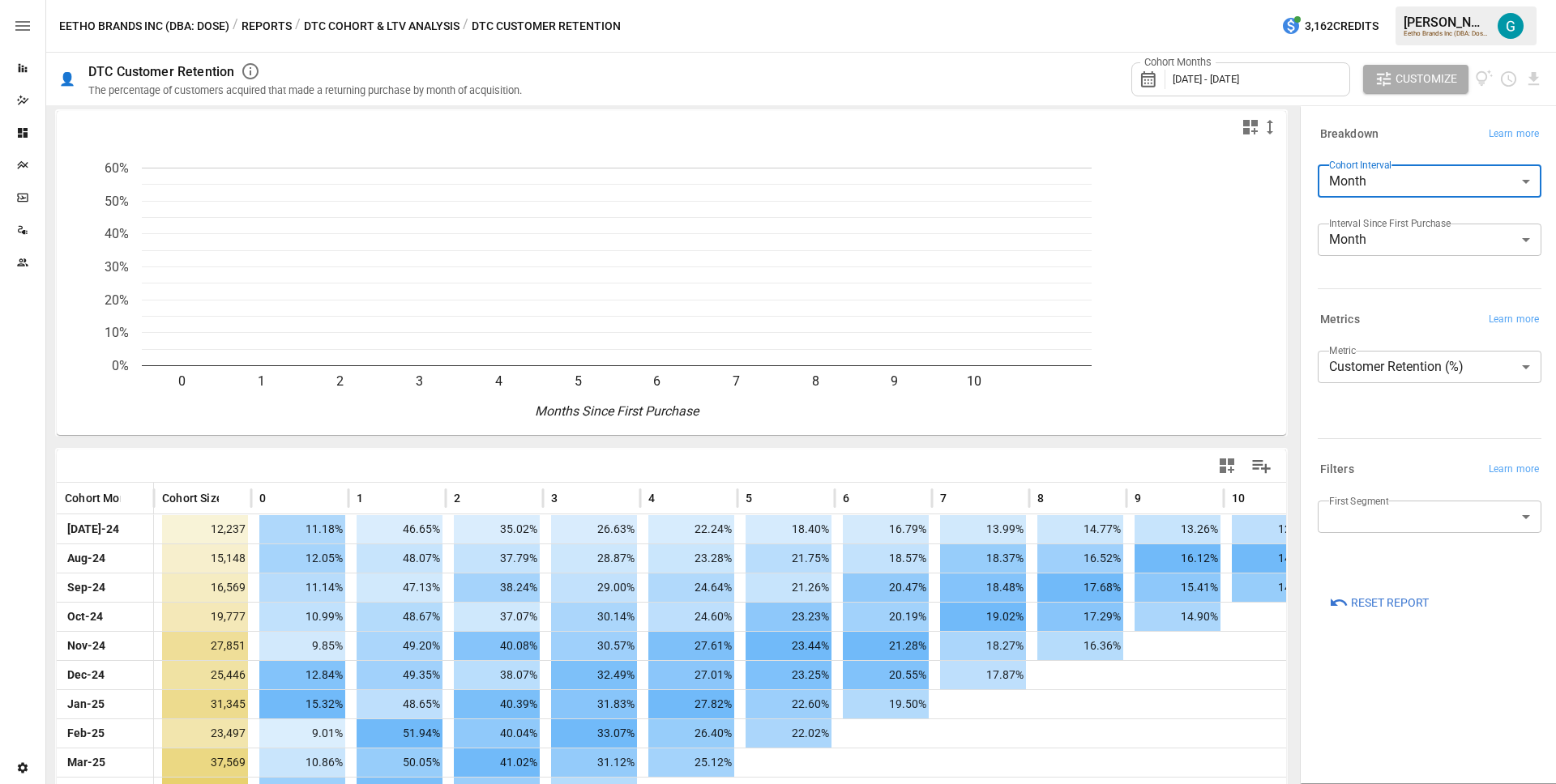
scroll to position [137, 0]
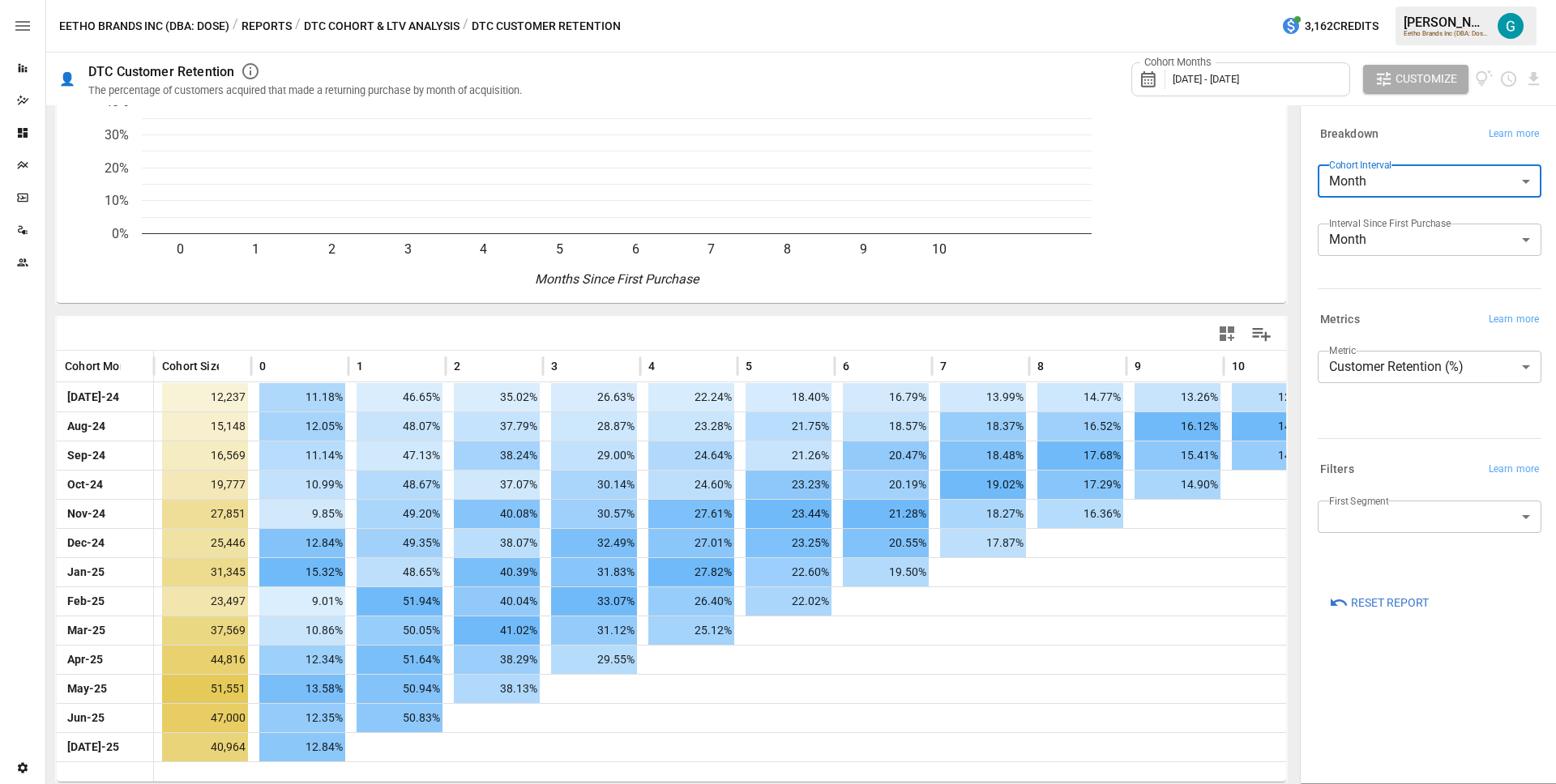
click at [1249, 88] on div "Cohort Months [DATE] - [DATE]" at bounding box center [1240, 78] width 219 height 34
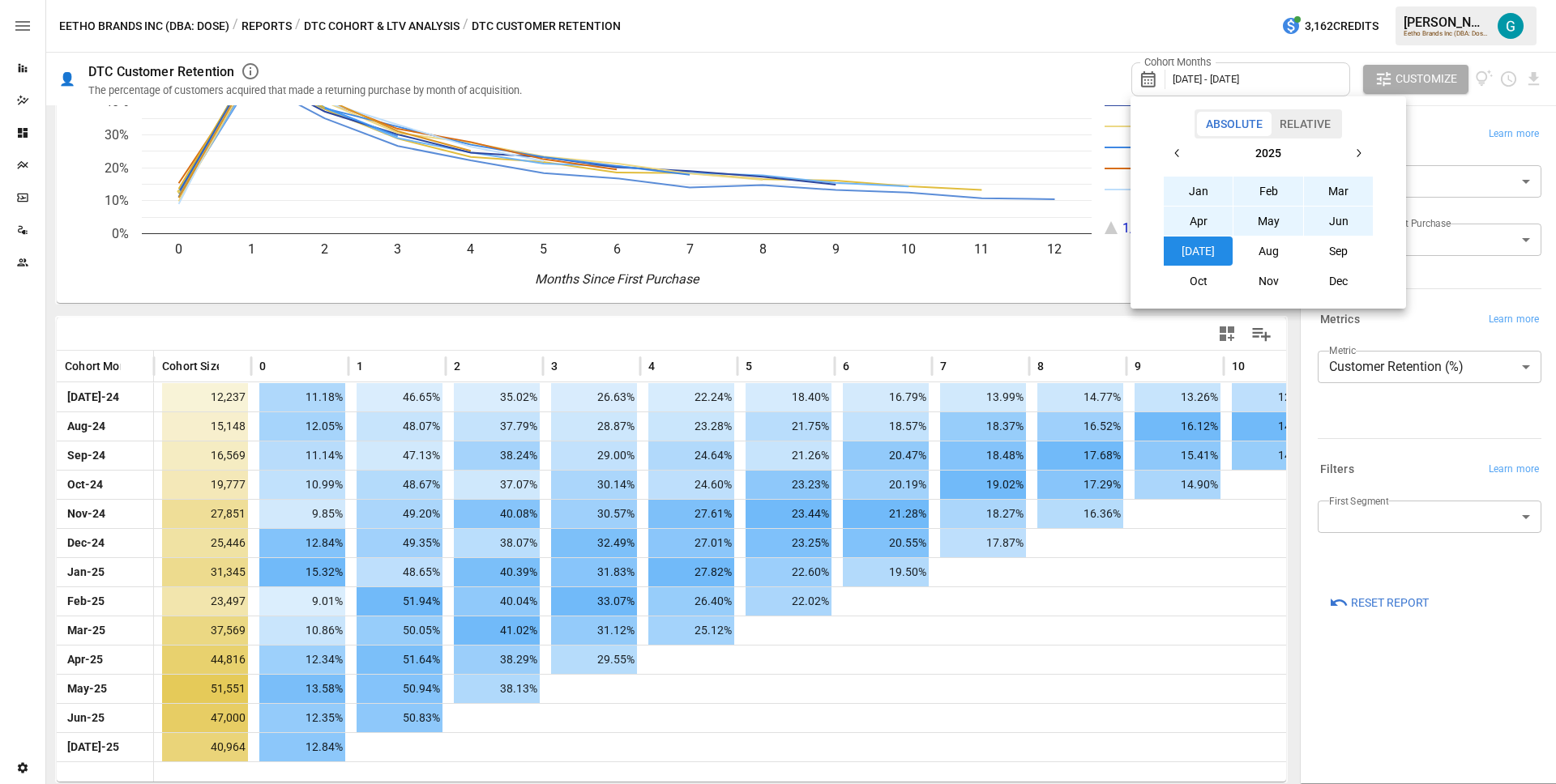
click at [1272, 191] on button "Feb" at bounding box center [1268, 191] width 69 height 29
click at [1282, 222] on button "May" at bounding box center [1268, 222] width 69 height 29
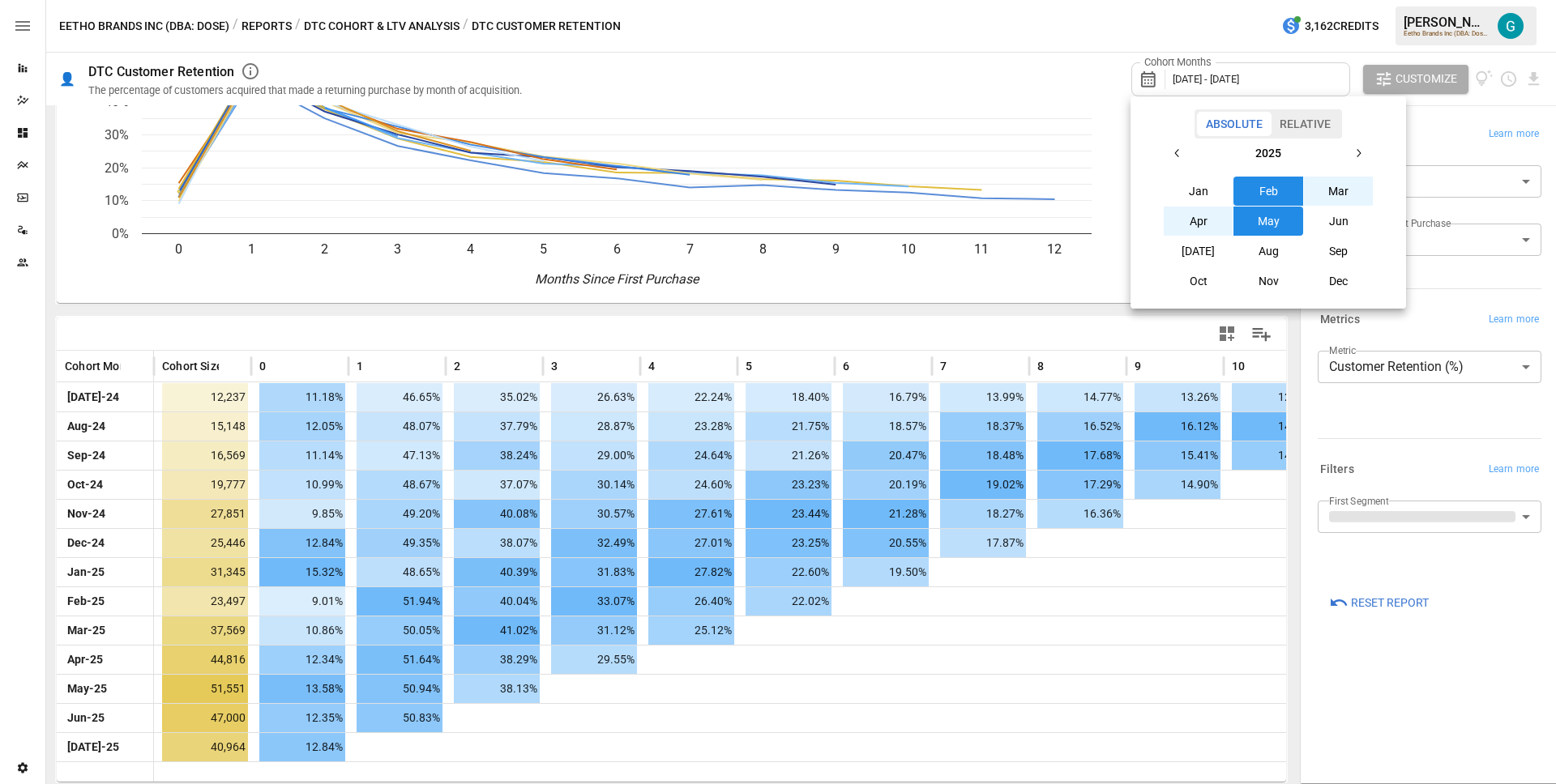
scroll to position [14, 0]
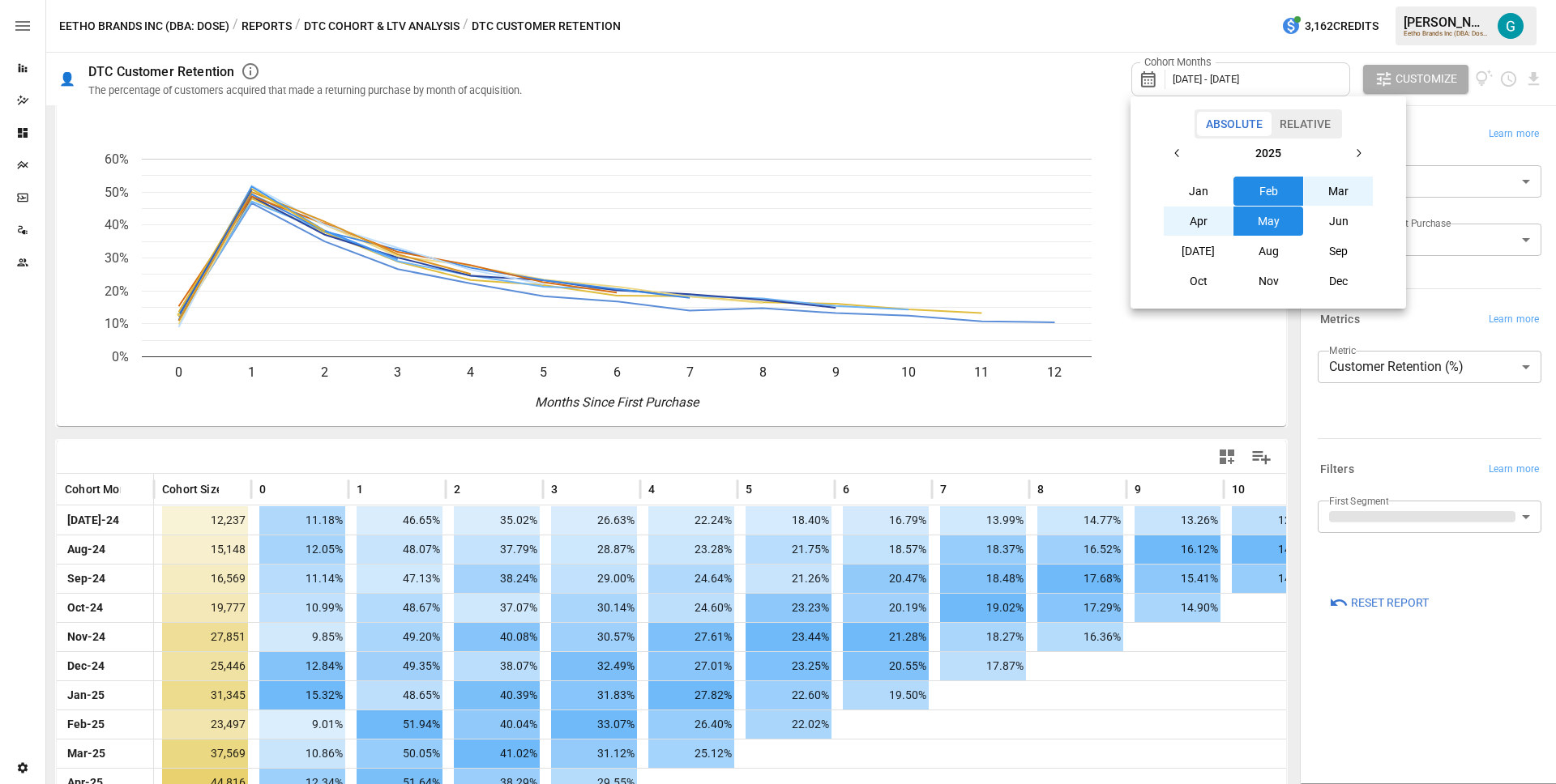
click at [1442, 146] on div at bounding box center [778, 392] width 1556 height 784
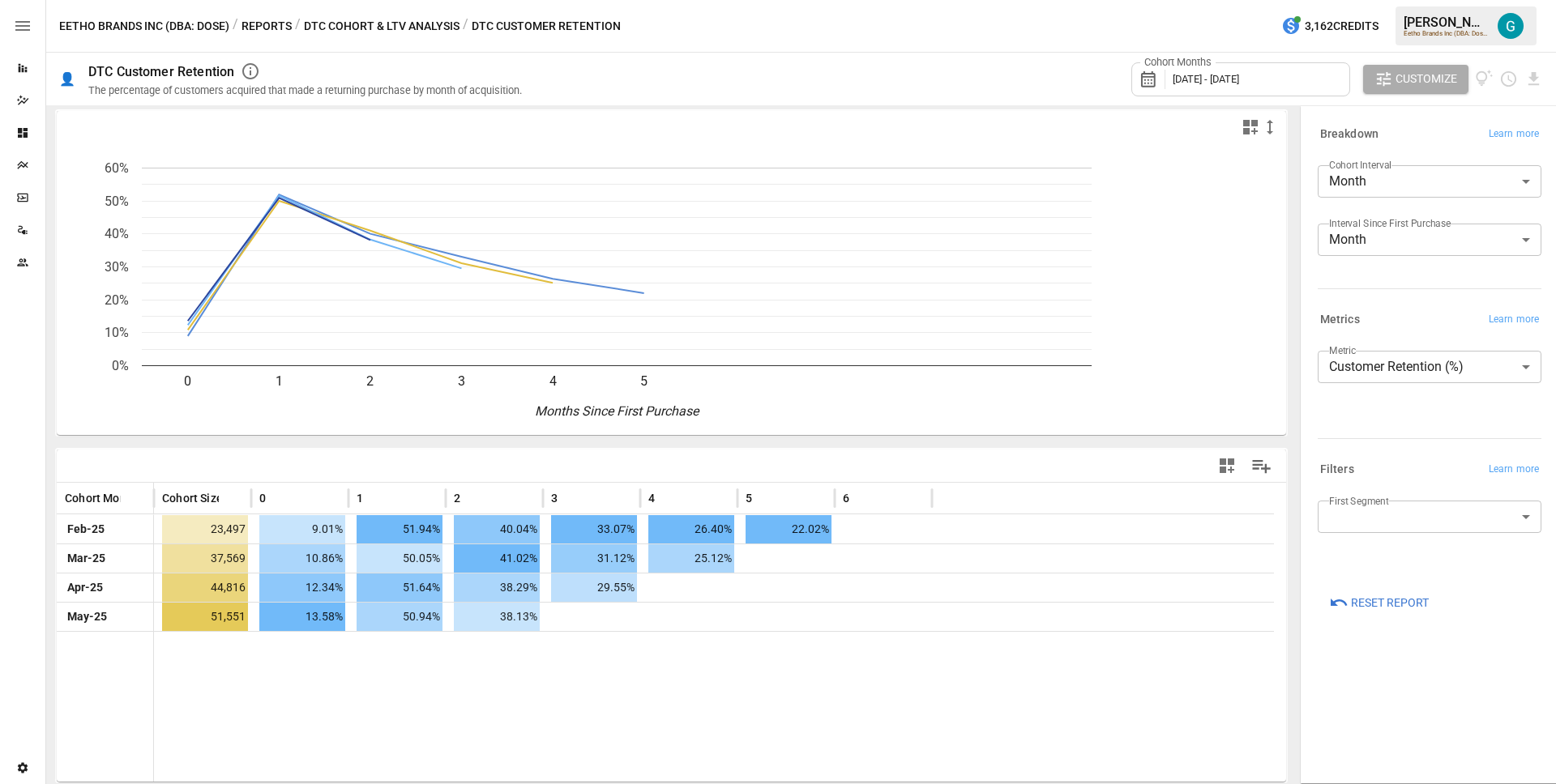
scroll to position [5, 0]
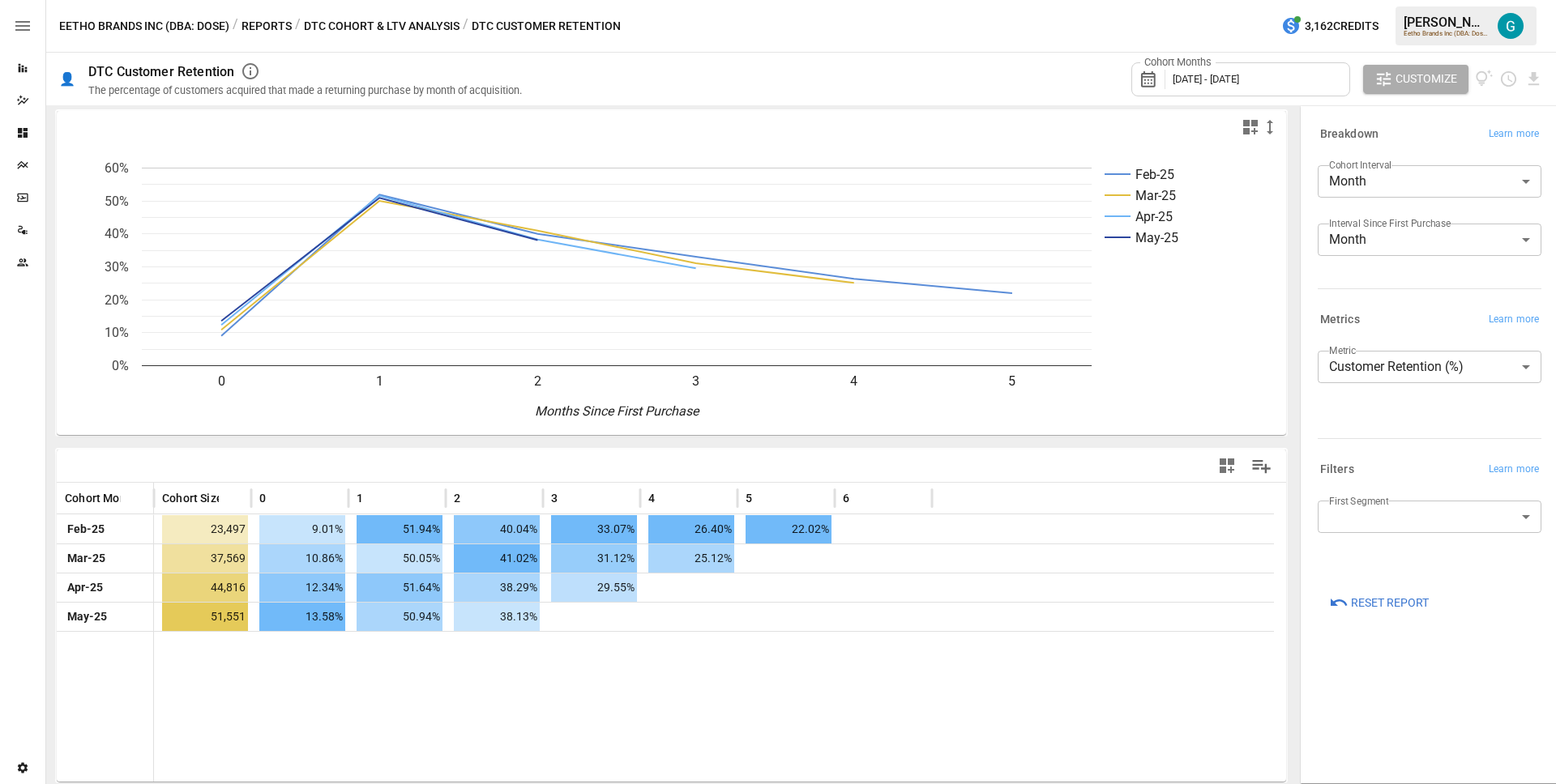
click at [329, 20] on button "DTC Cohort & LTV Analysis" at bounding box center [381, 26] width 156 height 20
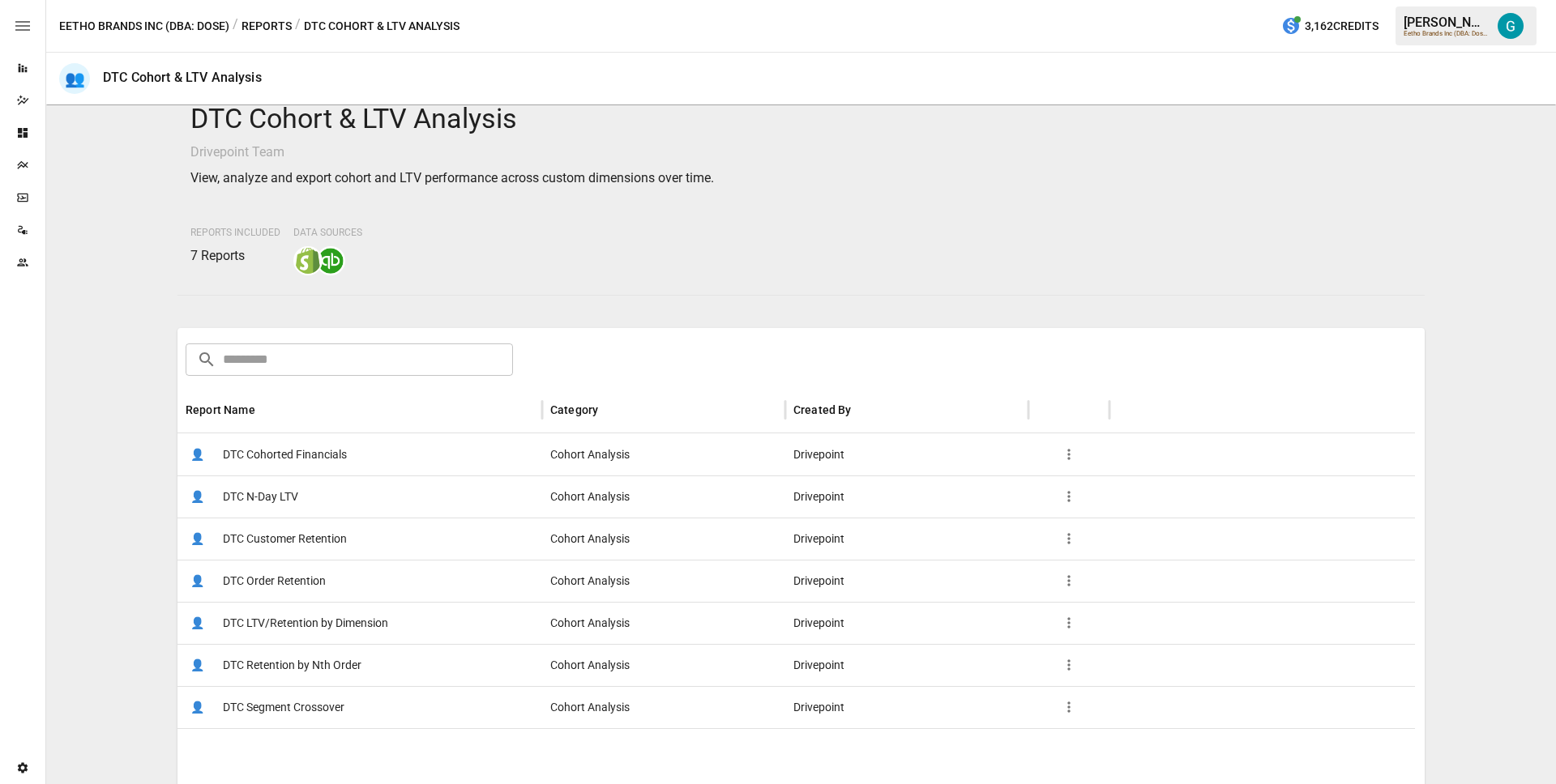
scroll to position [45, 0]
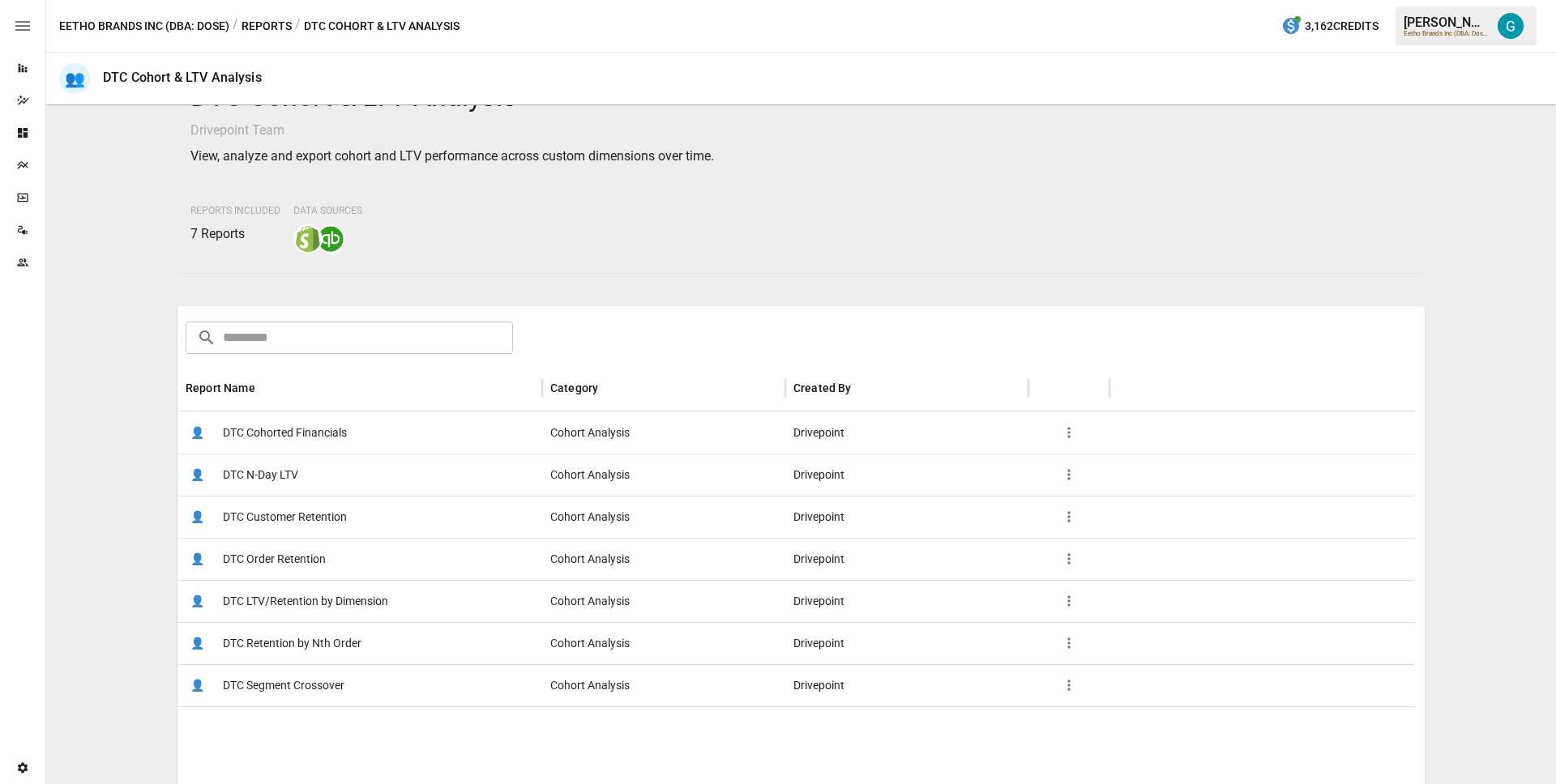
click at [291, 655] on span "DTC Retention by Nth Order" at bounding box center [292, 643] width 139 height 41
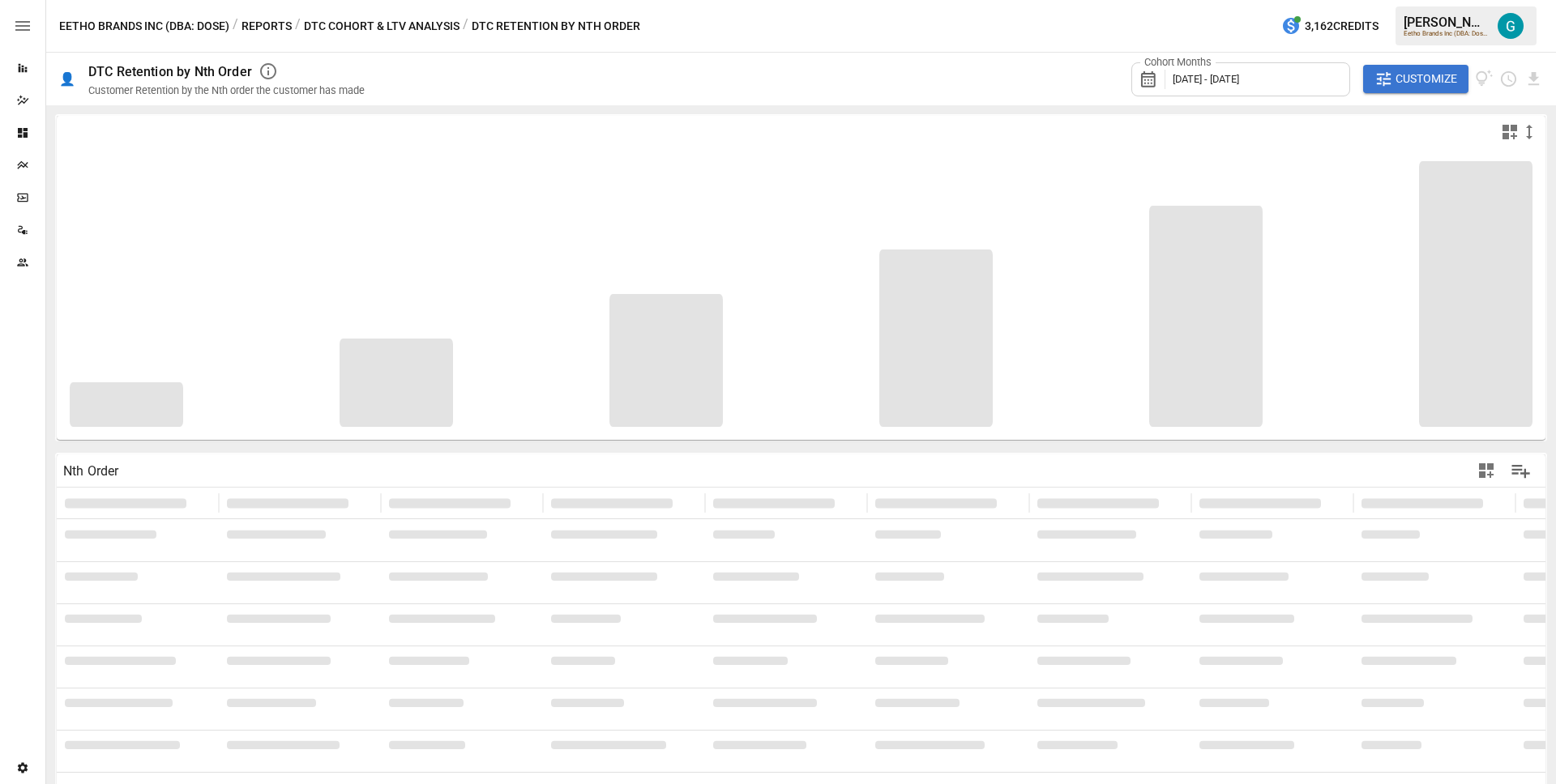
click at [1412, 74] on span "Customize" at bounding box center [1426, 79] width 62 height 20
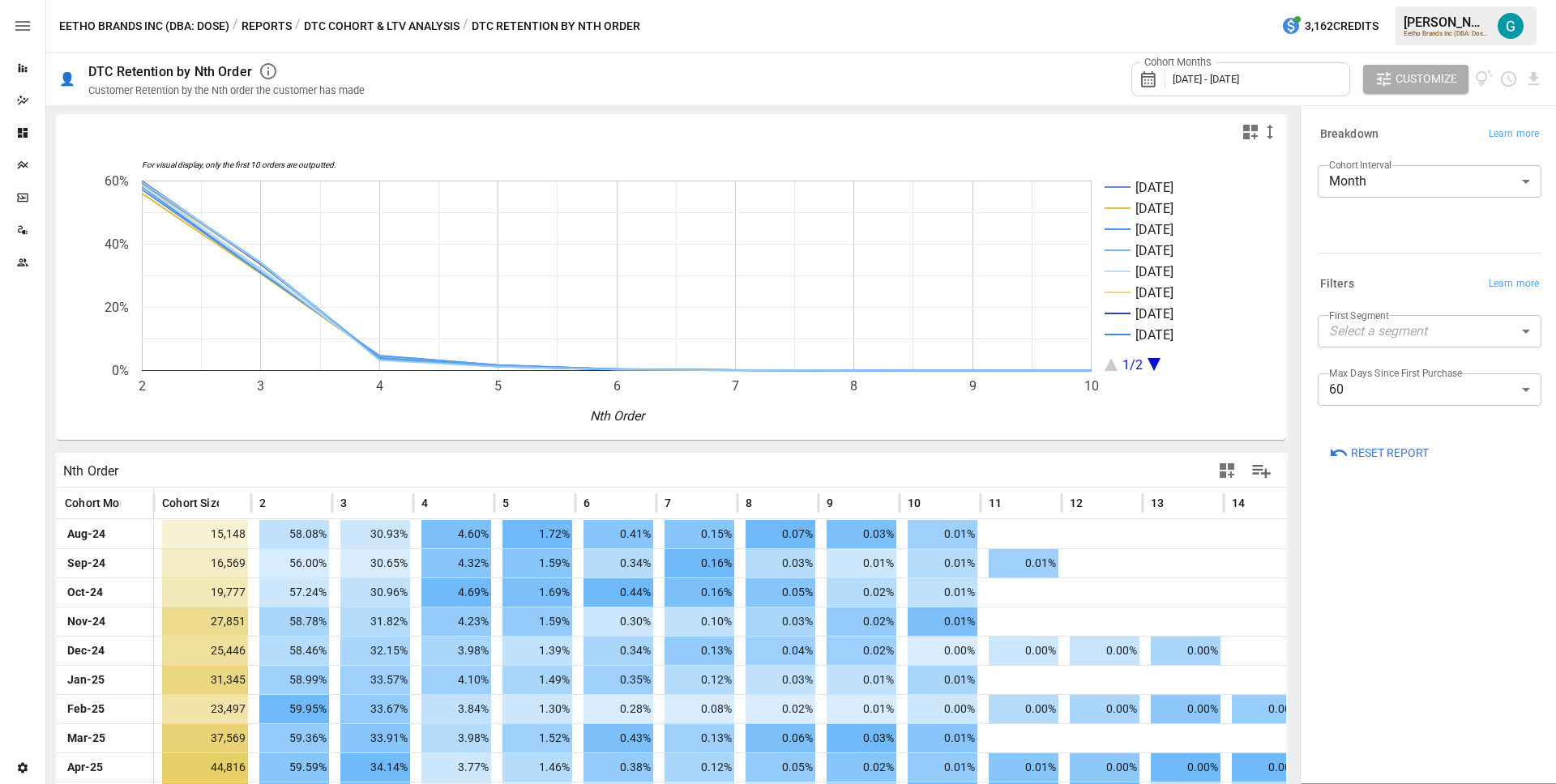
click at [1426, 0] on body "Reports Dazzler Studio Dashboards Plans SmartModel ™ Data Sources Team Settings…" at bounding box center [778, 0] width 1556 height 0
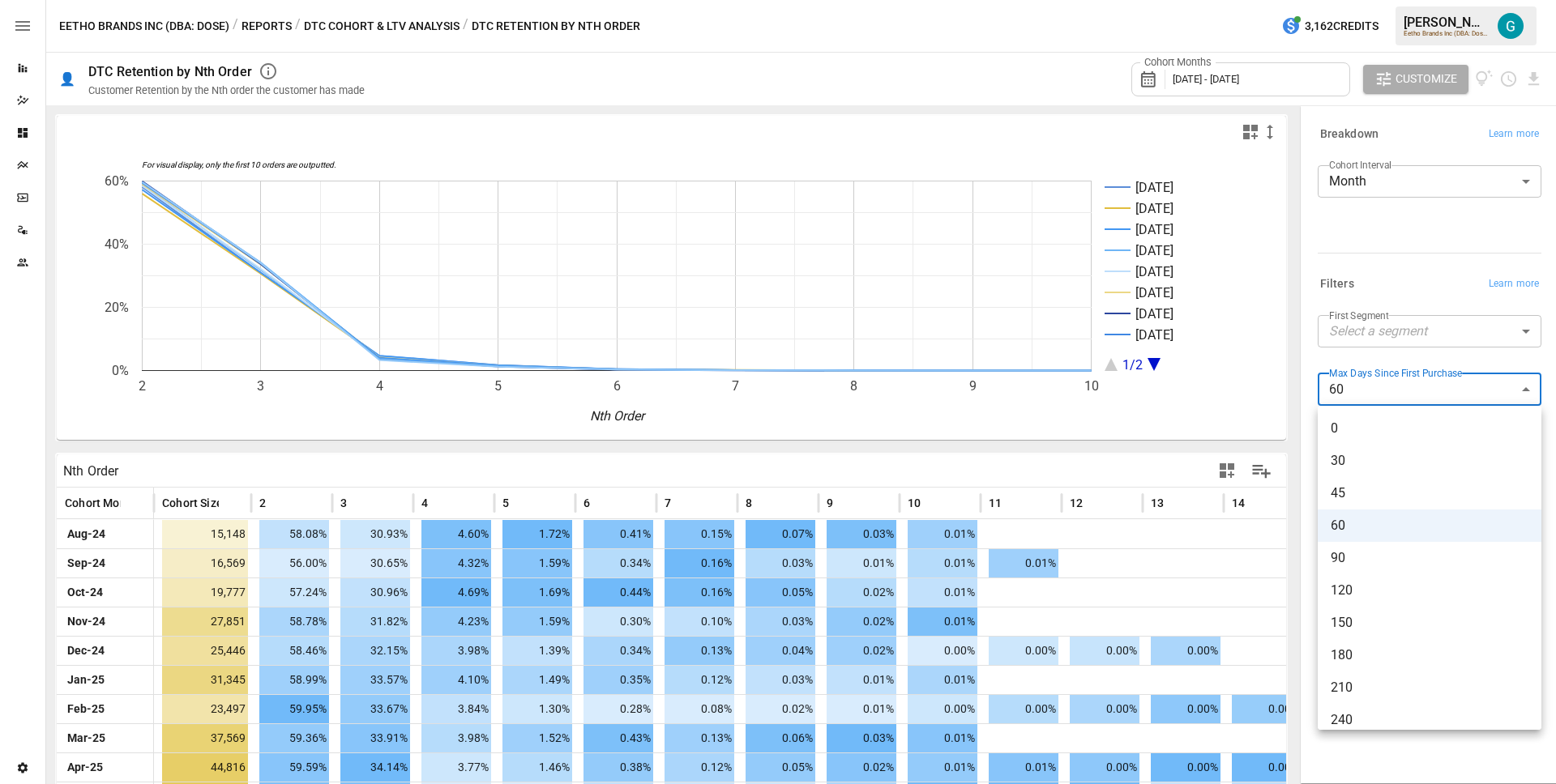
click at [1377, 586] on span "120" at bounding box center [1429, 590] width 198 height 19
type input "***"
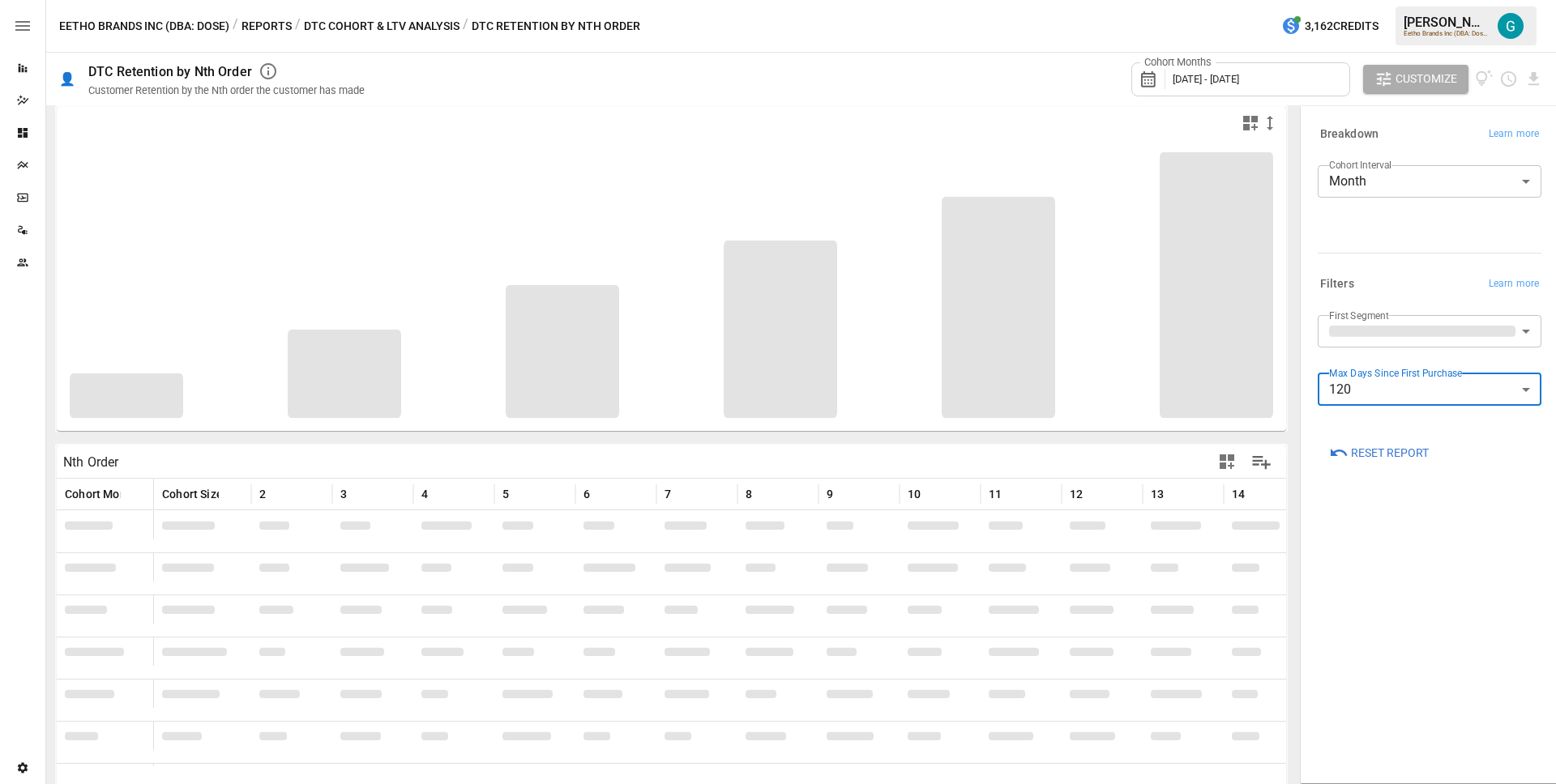
scroll to position [14, 0]
click at [1242, 90] on div "Cohort Months [DATE] - [DATE]" at bounding box center [1240, 78] width 219 height 34
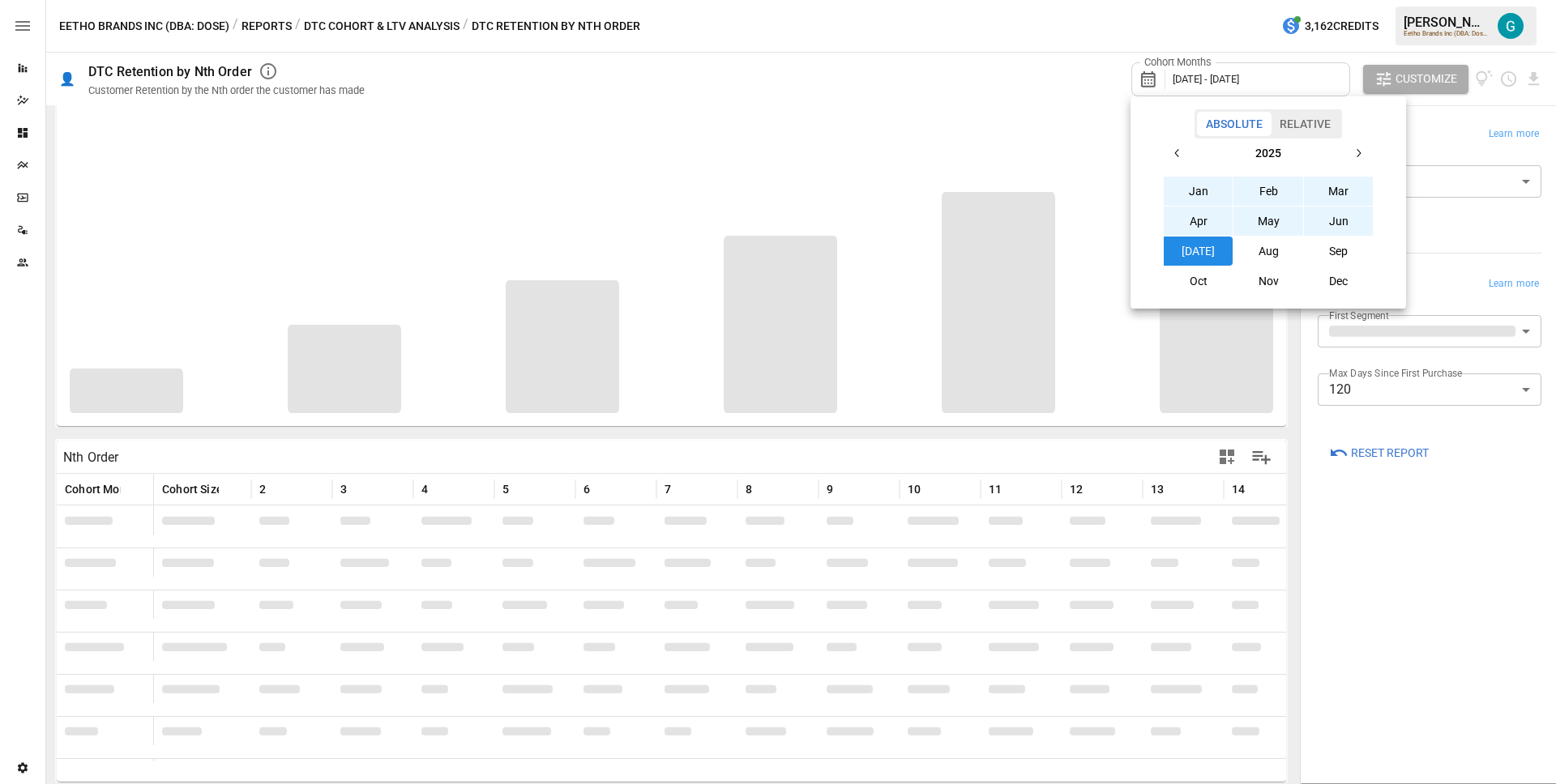
click at [1272, 185] on button "Feb" at bounding box center [1268, 191] width 69 height 29
click at [1281, 216] on button "May" at bounding box center [1268, 222] width 69 height 29
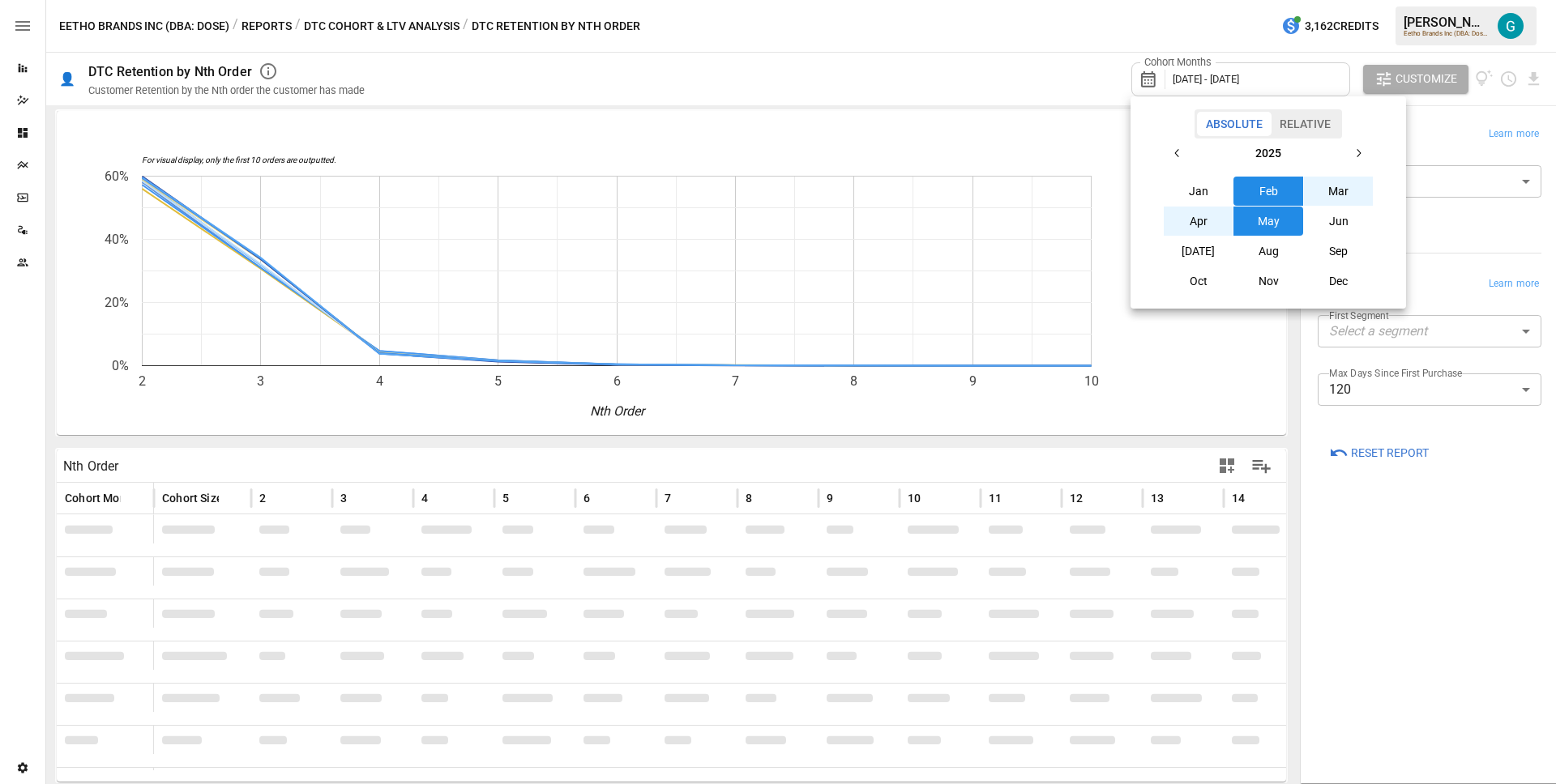
scroll to position [14, 0]
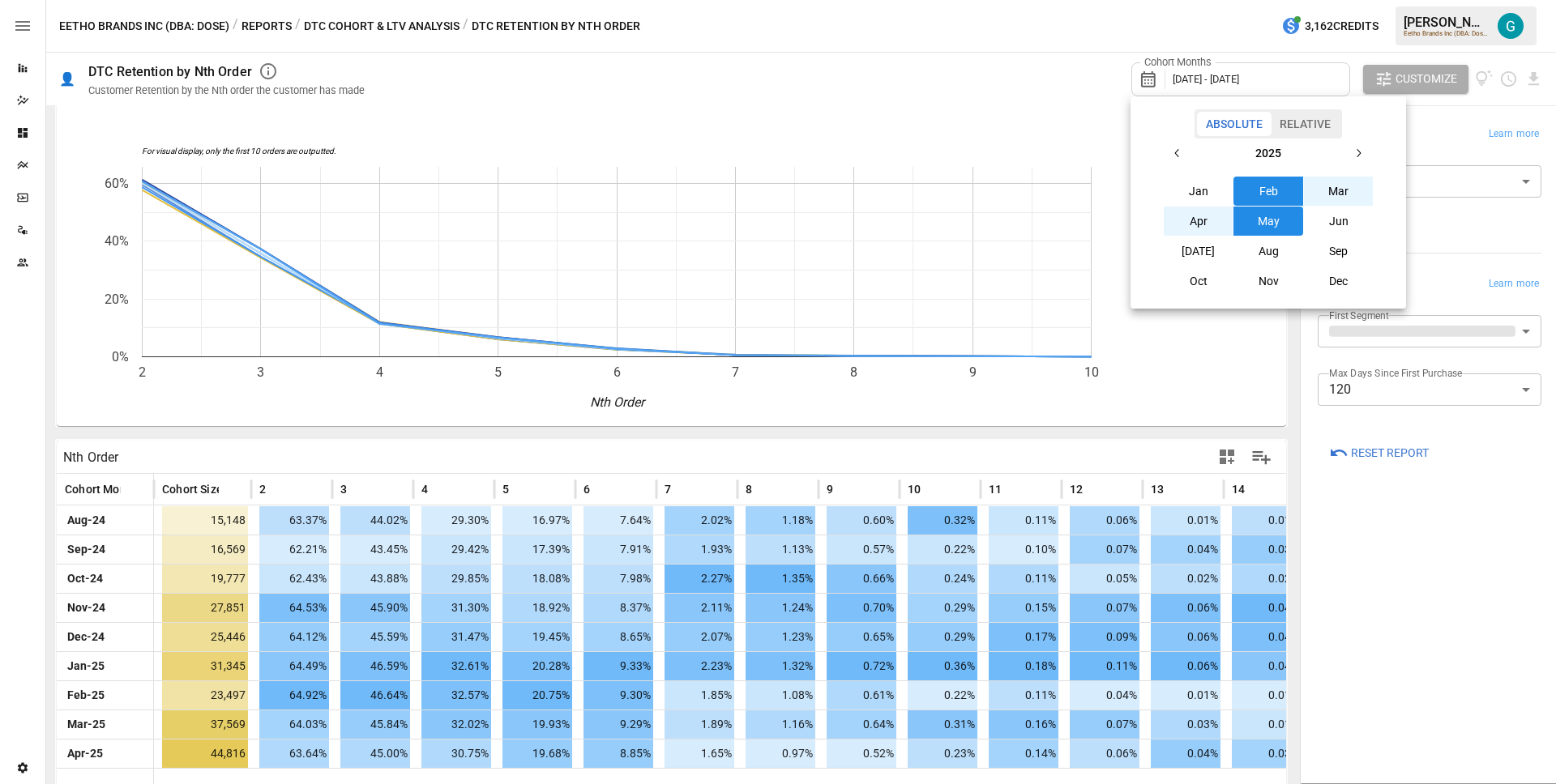
click at [1392, 606] on div at bounding box center [778, 392] width 1556 height 784
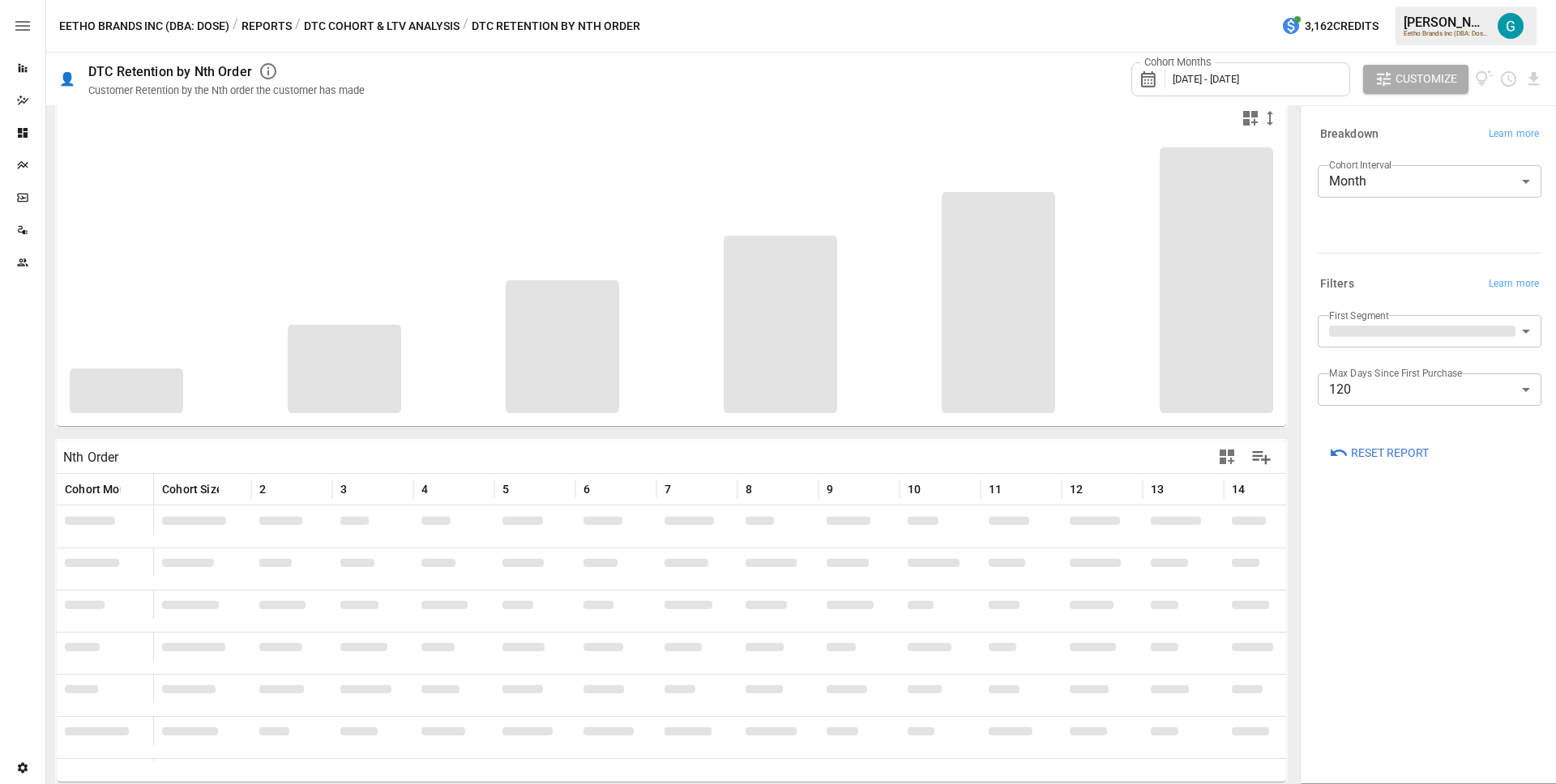
scroll to position [5, 0]
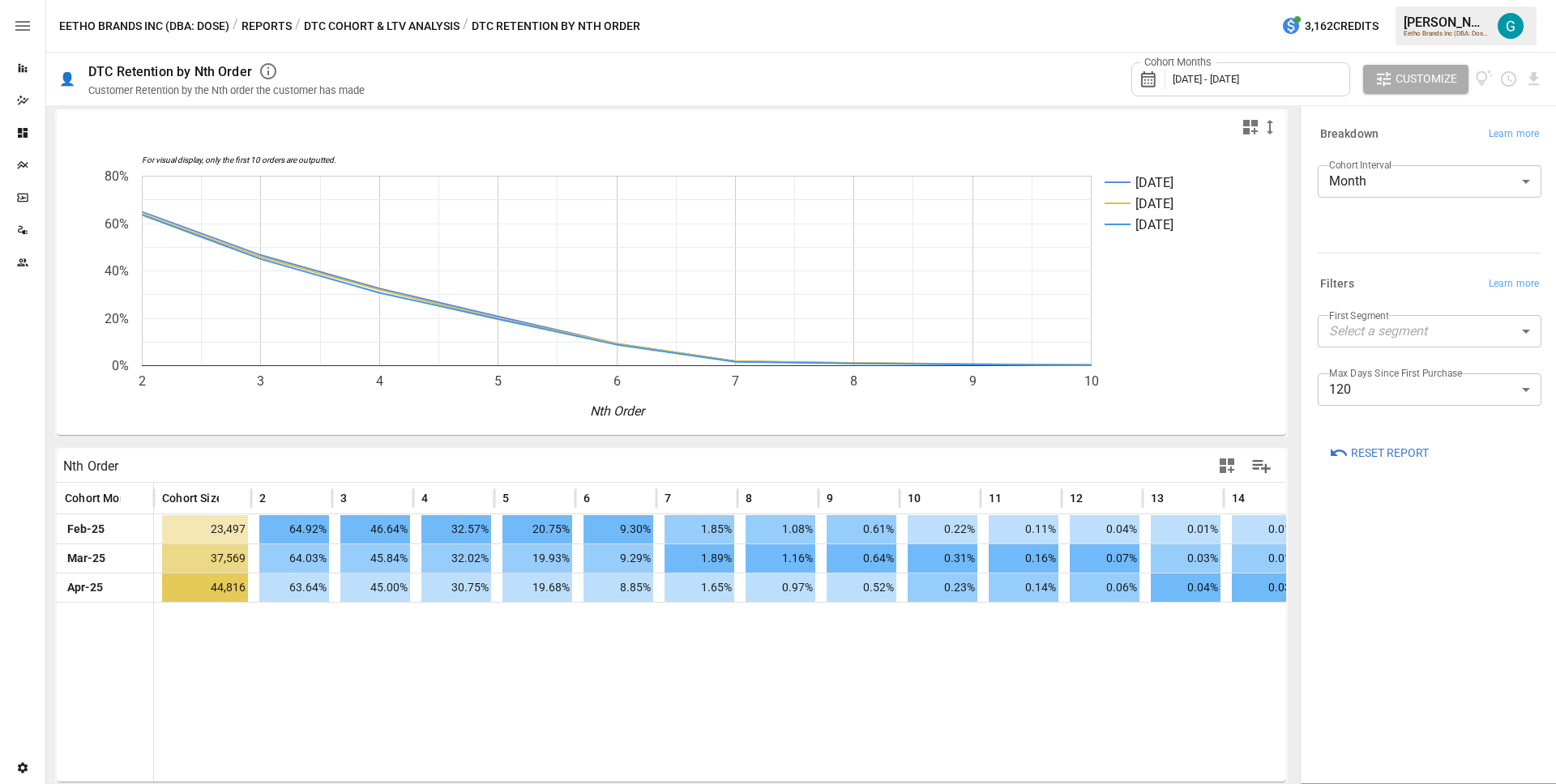
click at [437, 655] on div at bounding box center [1094, 691] width 1880 height 180
click at [756, 677] on div at bounding box center [1094, 691] width 1880 height 180
click at [1382, 562] on div "Breakdown Learn more Cohort Interval Month ***** ​ Filters Learn more First Seg…" at bounding box center [1429, 445] width 250 height 669
